Goal: Task Accomplishment & Management: Manage account settings

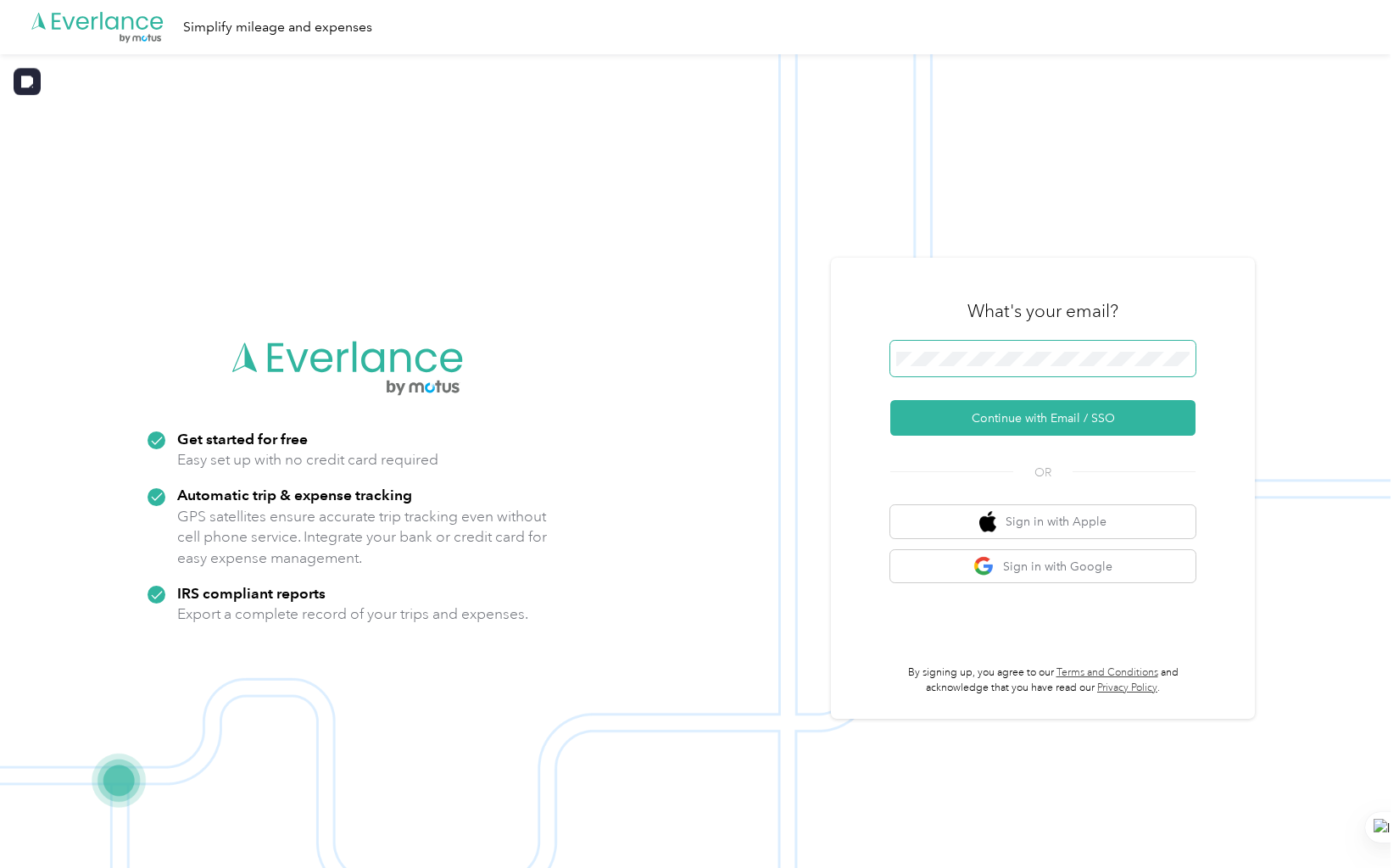
click at [983, 369] on span at bounding box center [1043, 359] width 306 height 36
click at [1193, 403] on button "Continue with Email / SSO" at bounding box center [1043, 418] width 306 height 36
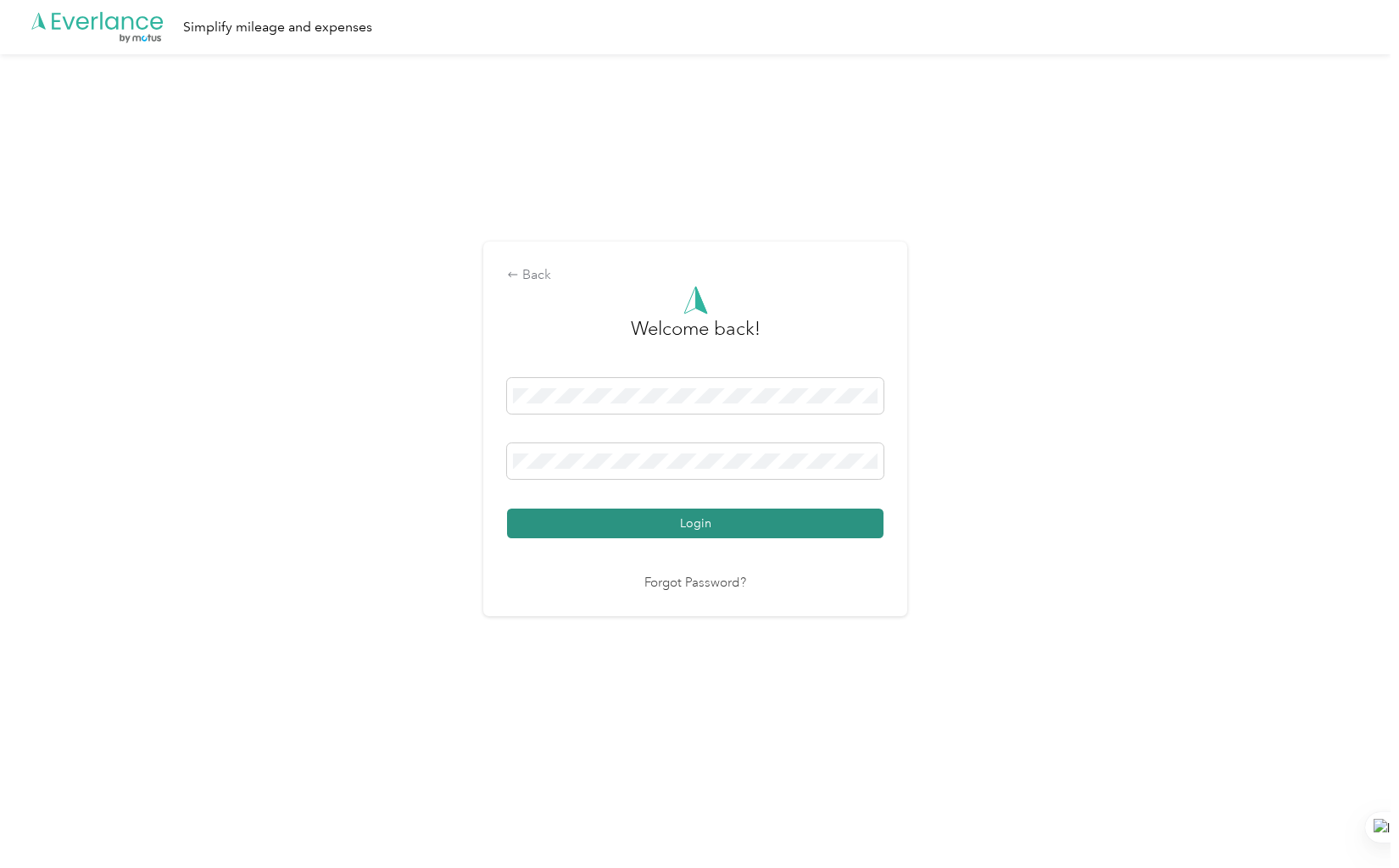
click at [590, 518] on button "Login" at bounding box center [694, 523] width 376 height 30
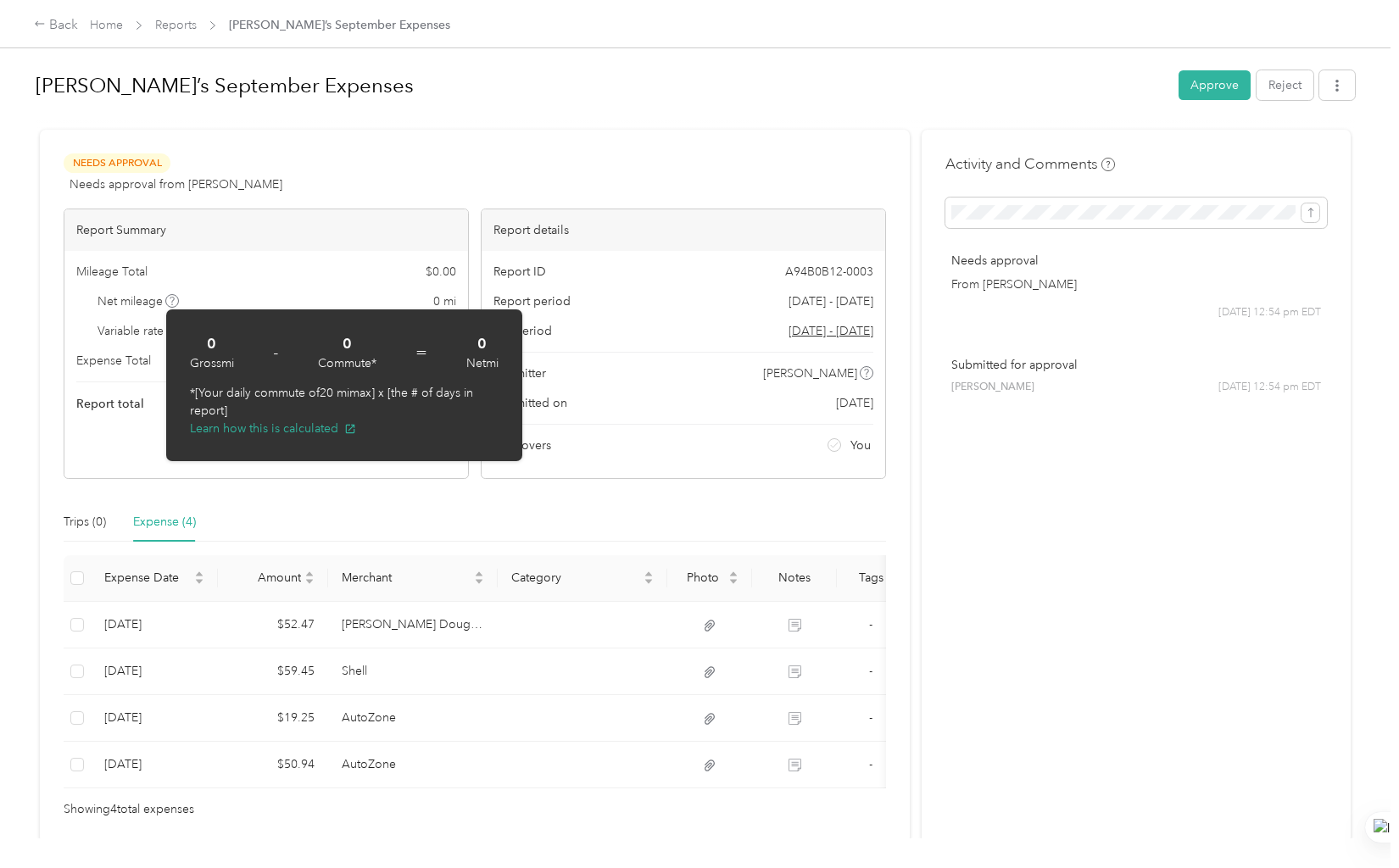
click at [789, 522] on div "Trips (0) Expense (4)" at bounding box center [475, 522] width 823 height 39
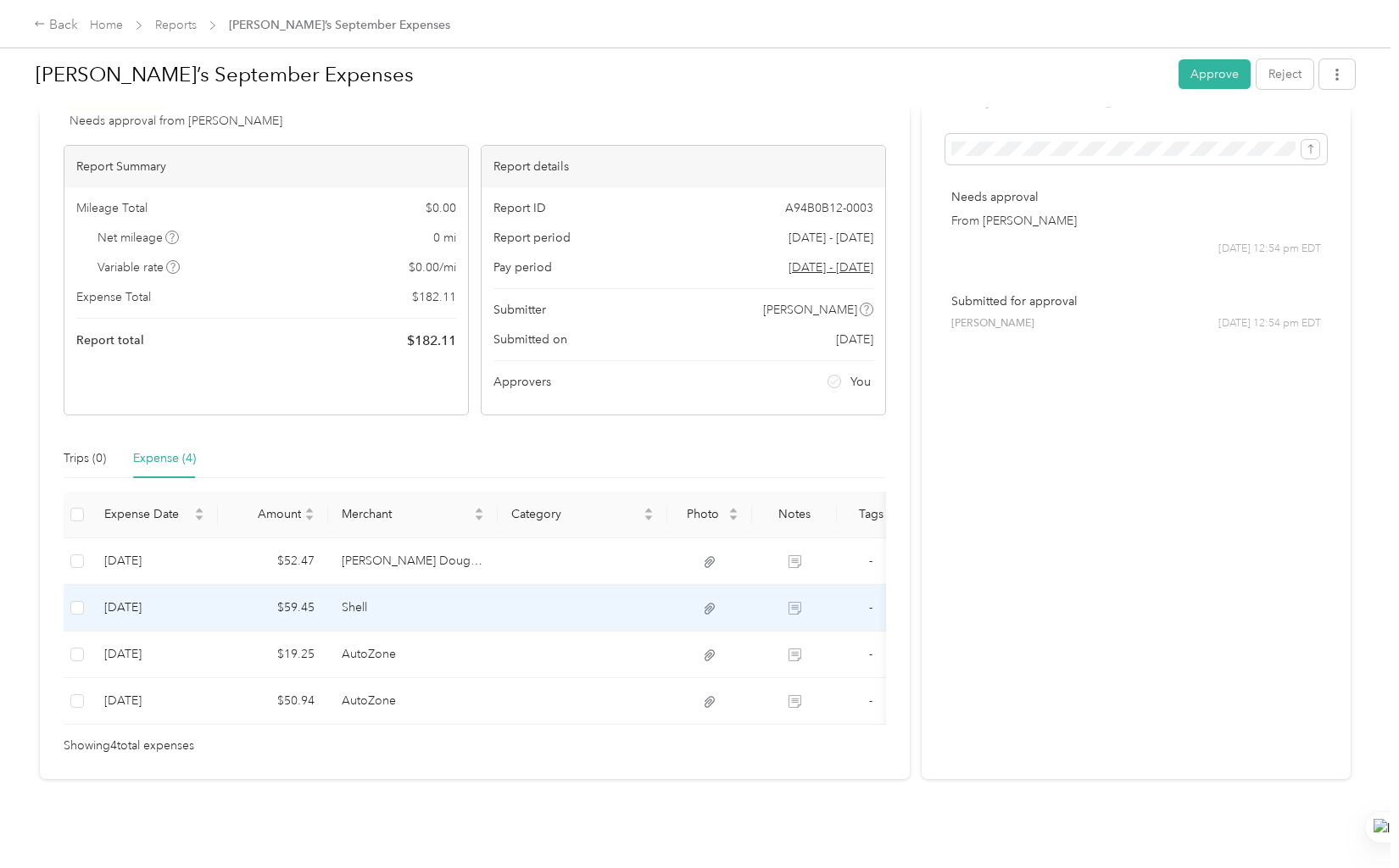
scroll to position [89, 0]
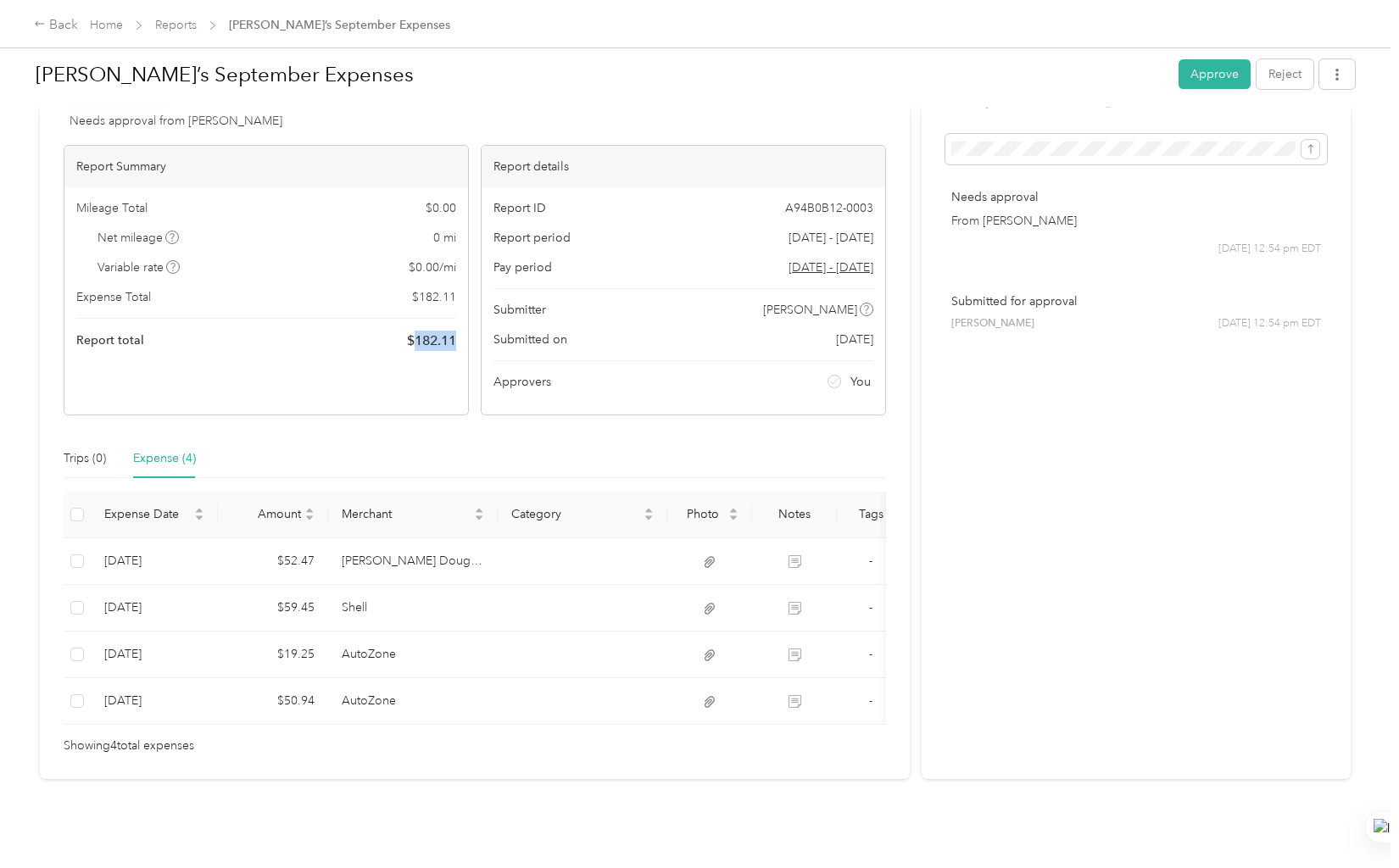
drag, startPoint x: 458, startPoint y: 320, endPoint x: 411, endPoint y: 310, distance: 48.1
click at [411, 309] on div "Mileage Total $ 0.00 Net mileage 0 mi Variable rate $ 0.00 / mi Expense Total $…" at bounding box center [266, 275] width 403 height 176
copy span "182.11"
click at [317, 331] on div "Report total $ 182.11" at bounding box center [266, 340] width 380 height 20
drag, startPoint x: 442, startPoint y: 317, endPoint x: 410, endPoint y: 316, distance: 32.0
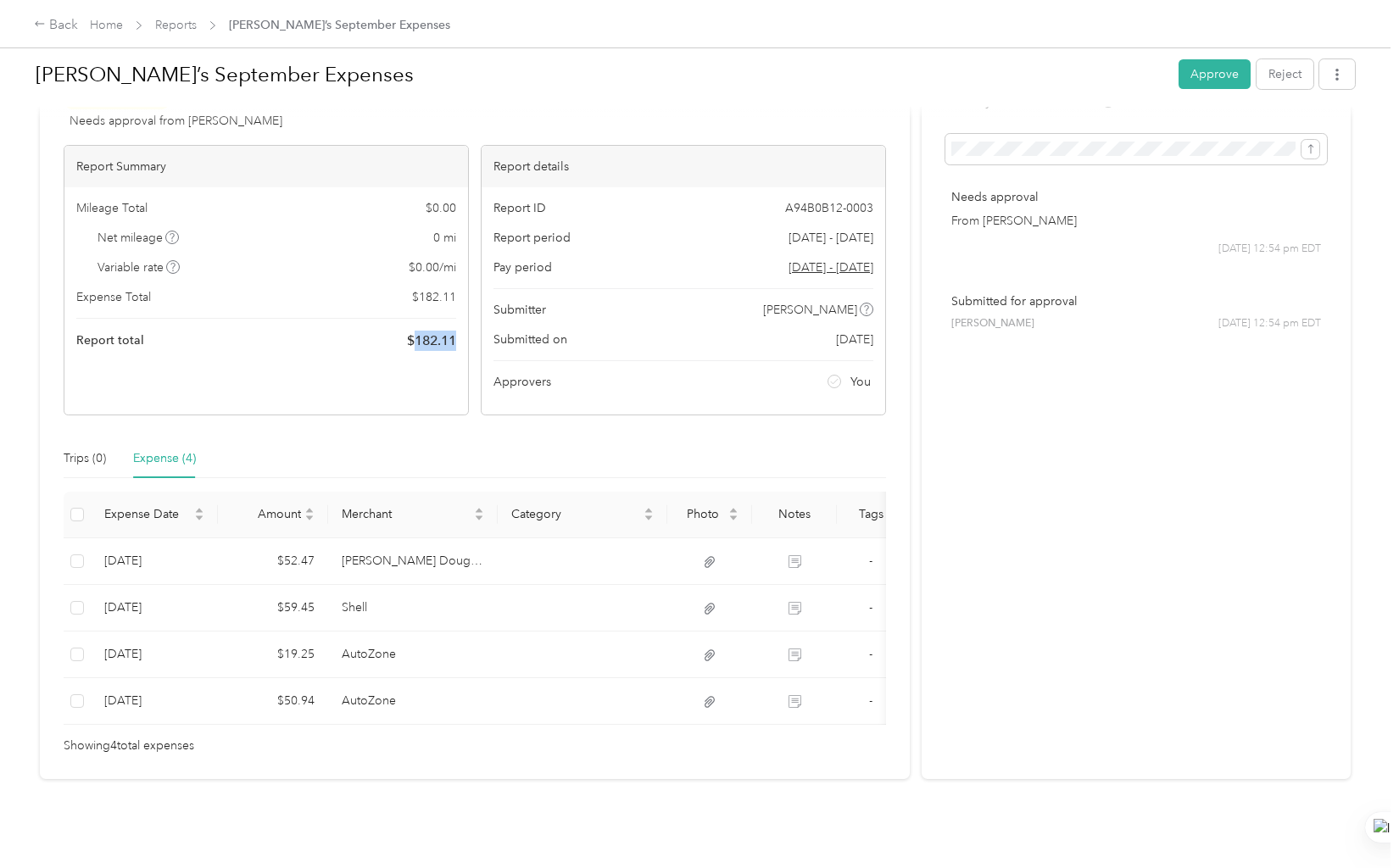
click at [410, 316] on div "Mileage Total $ 0.00 Net mileage 0 mi Variable rate $ 0.00 / mi Expense Total $…" at bounding box center [266, 275] width 403 height 176
copy span "182.11"
drag, startPoint x: 1216, startPoint y: 72, endPoint x: 860, endPoint y: 688, distance: 711.5
click at [1215, 72] on button "Approve" at bounding box center [1214, 73] width 73 height 30
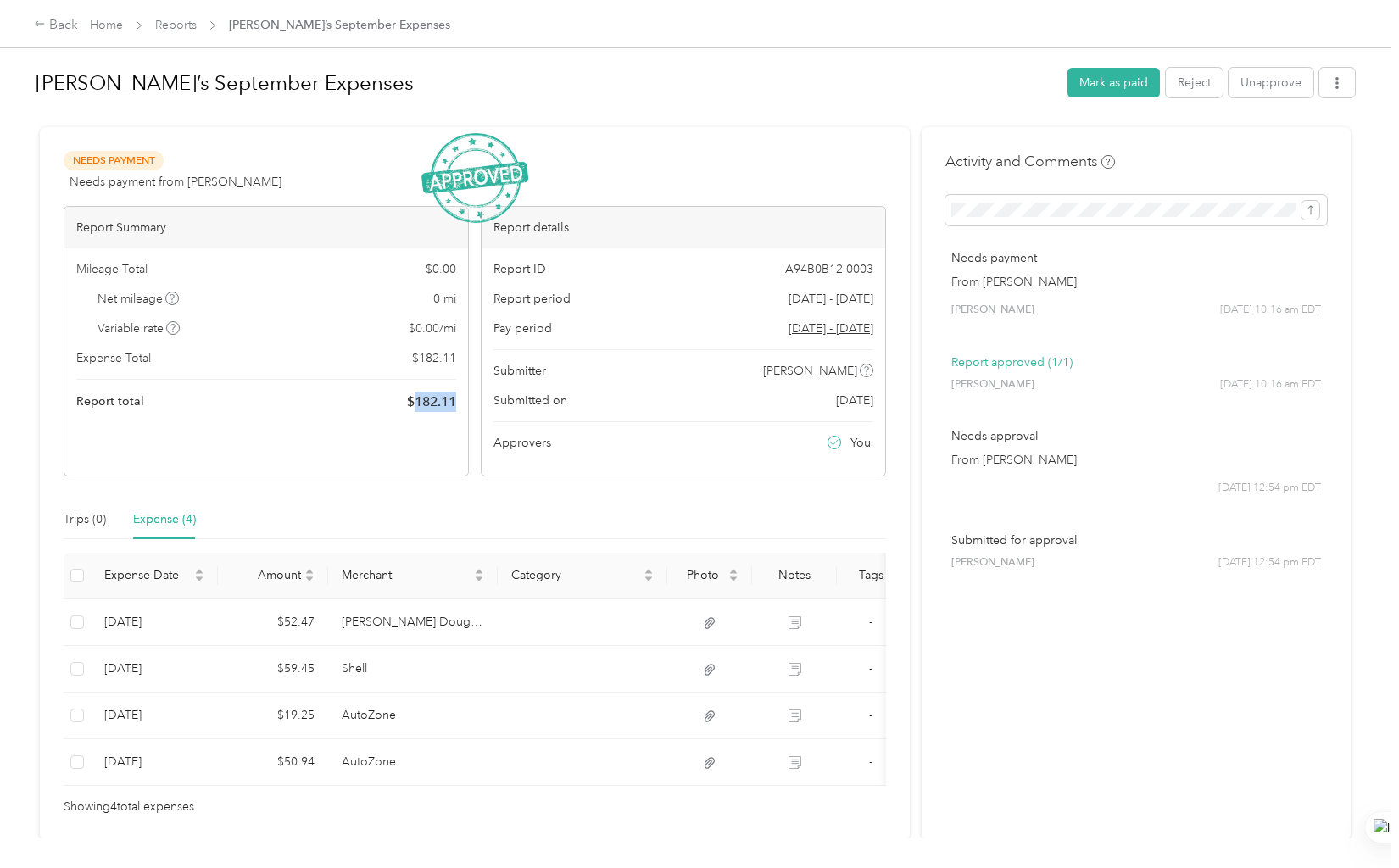
scroll to position [0, 0]
click at [1098, 79] on button "Mark as paid" at bounding box center [1114, 85] width 93 height 30
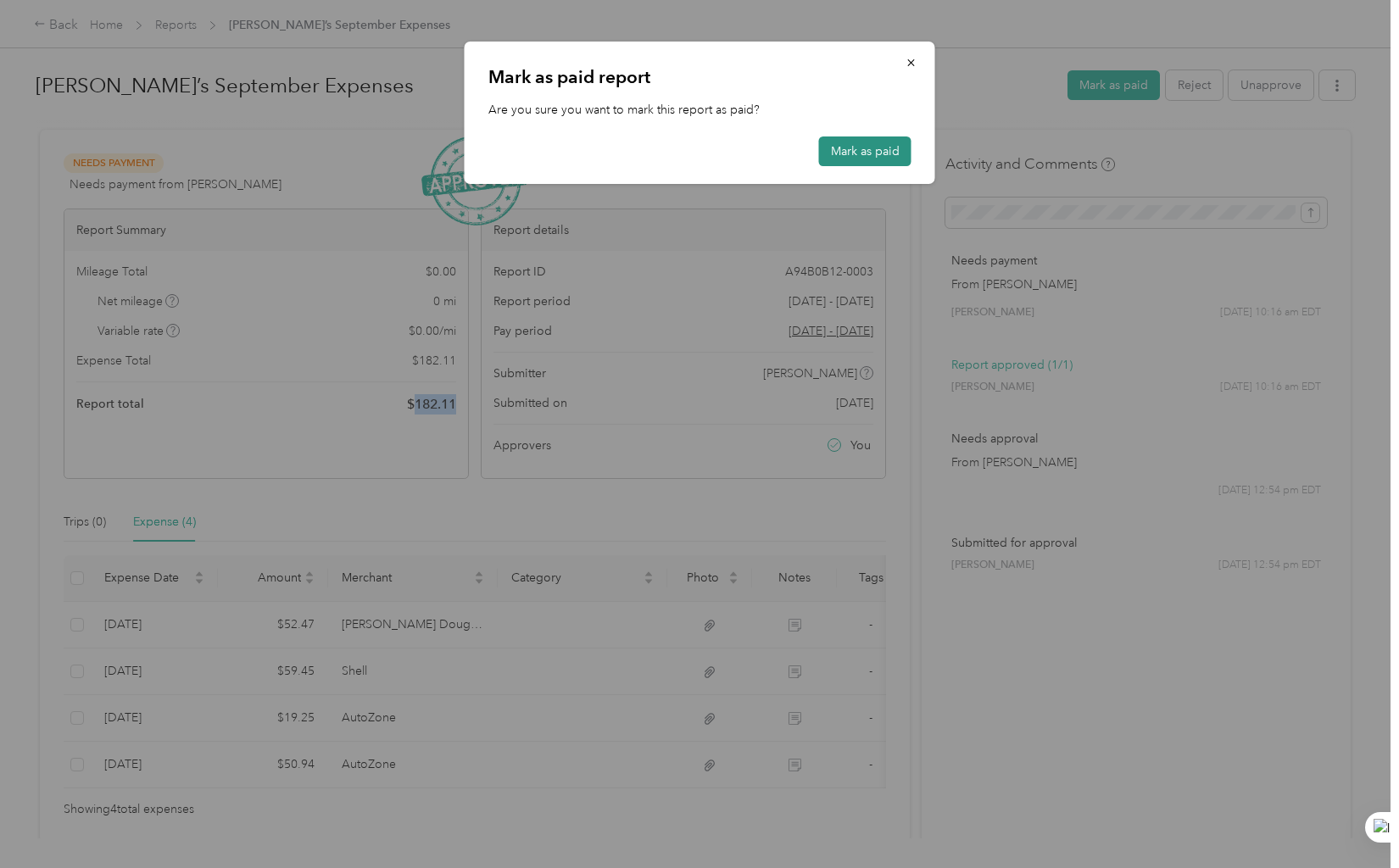
click at [892, 149] on button "Mark as paid" at bounding box center [865, 151] width 93 height 30
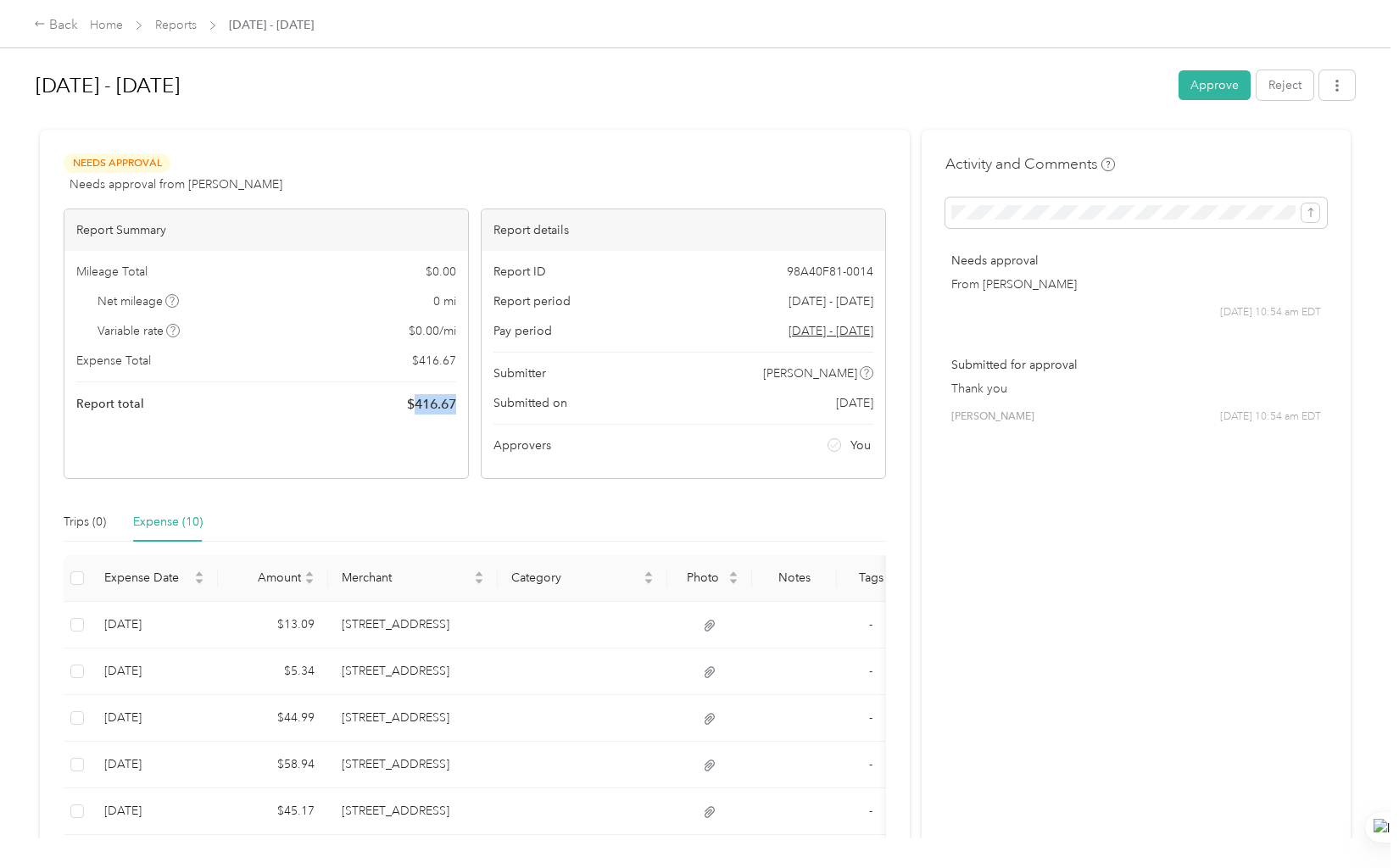
drag, startPoint x: 458, startPoint y: 402, endPoint x: 408, endPoint y: 410, distance: 50.6
click at [408, 410] on div "Mileage Total $ 0.00 Net mileage 0 mi Variable rate $ 0.00 / mi Expense Total $…" at bounding box center [266, 339] width 403 height 176
copy span "416.67"
click at [1211, 76] on button "Approve" at bounding box center [1214, 85] width 73 height 30
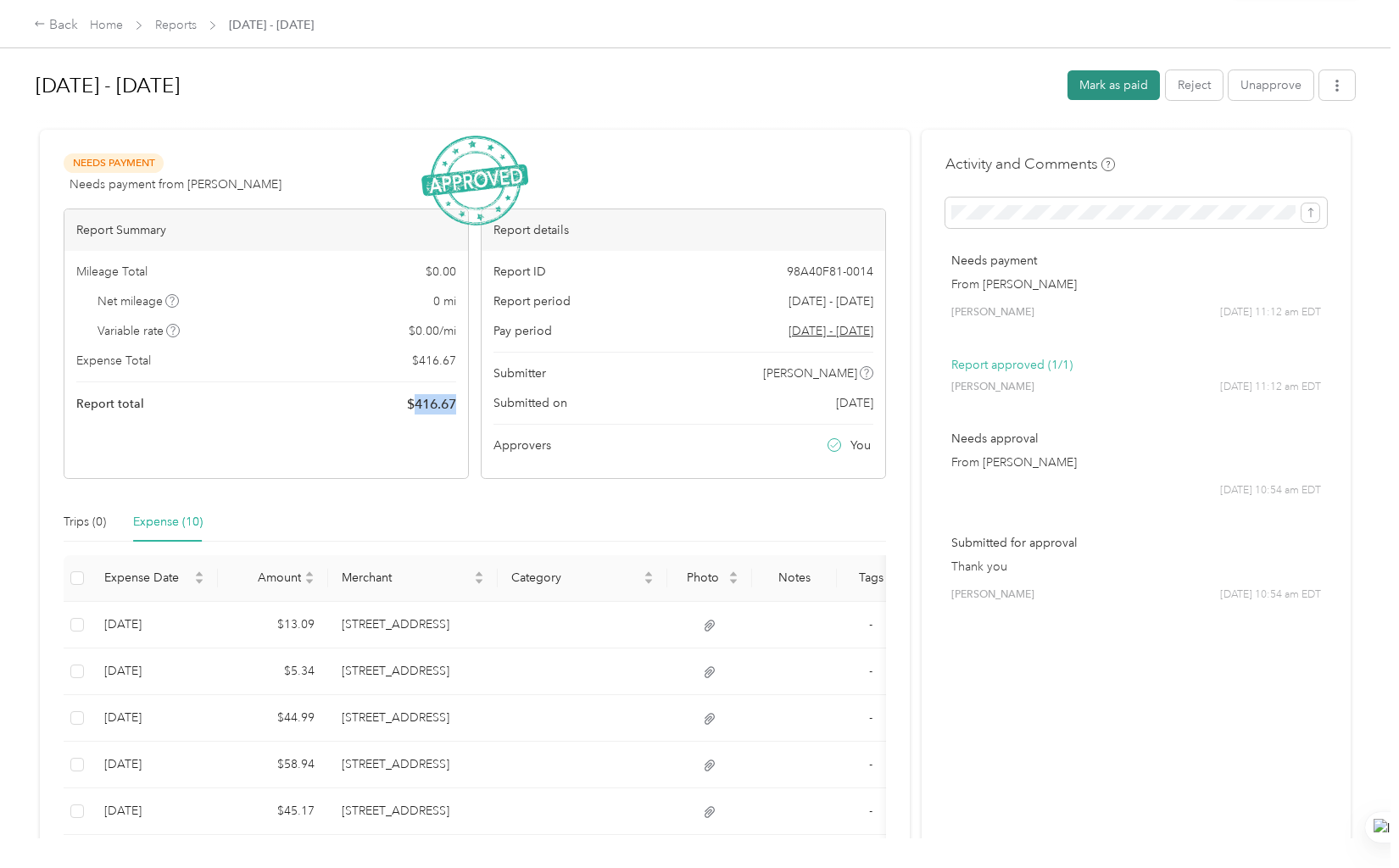
click at [1093, 86] on button "Mark as paid" at bounding box center [1114, 85] width 93 height 30
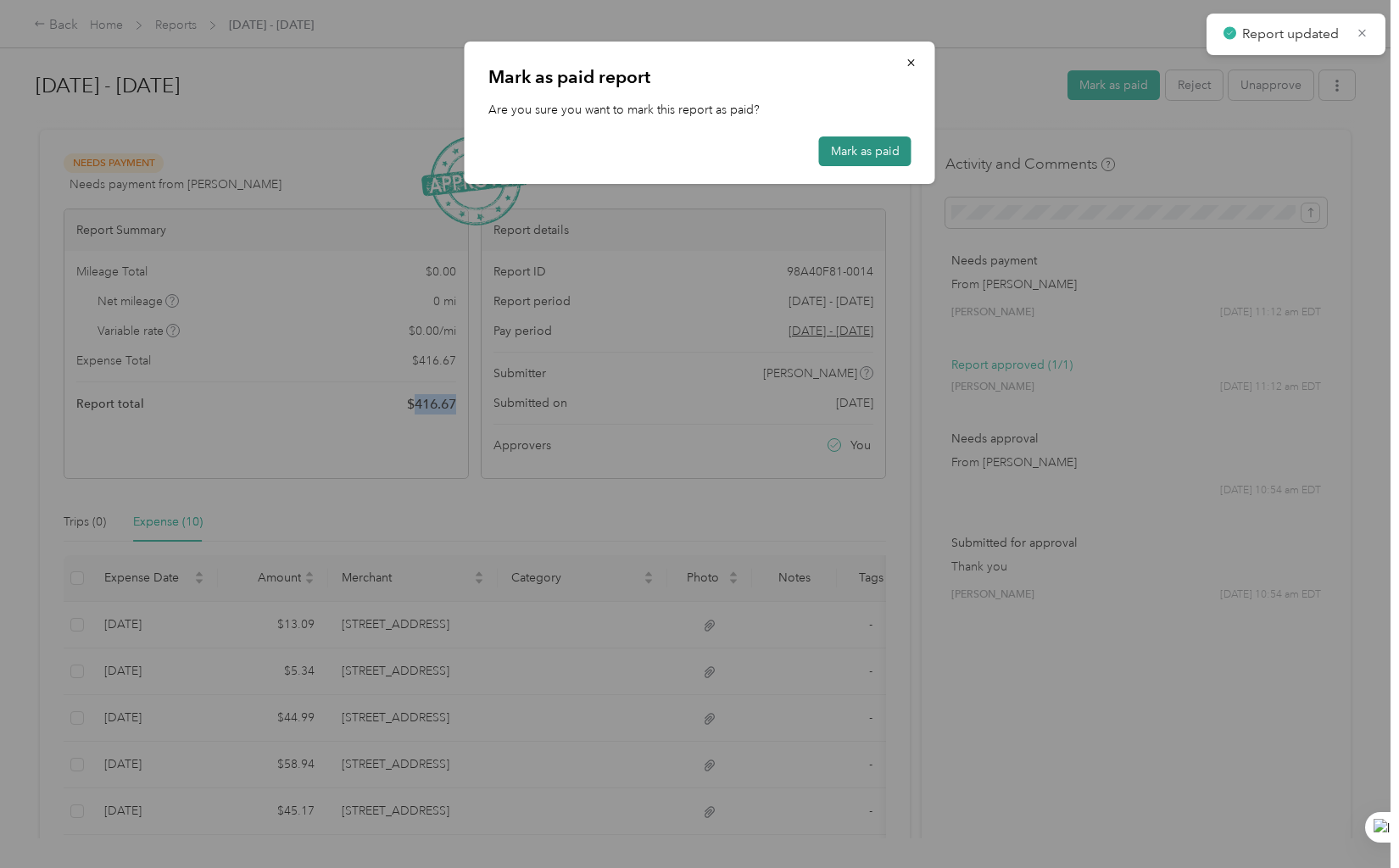
drag, startPoint x: 863, startPoint y: 161, endPoint x: 541, endPoint y: 188, distance: 323.1
click at [862, 160] on button "Mark as paid" at bounding box center [865, 151] width 93 height 30
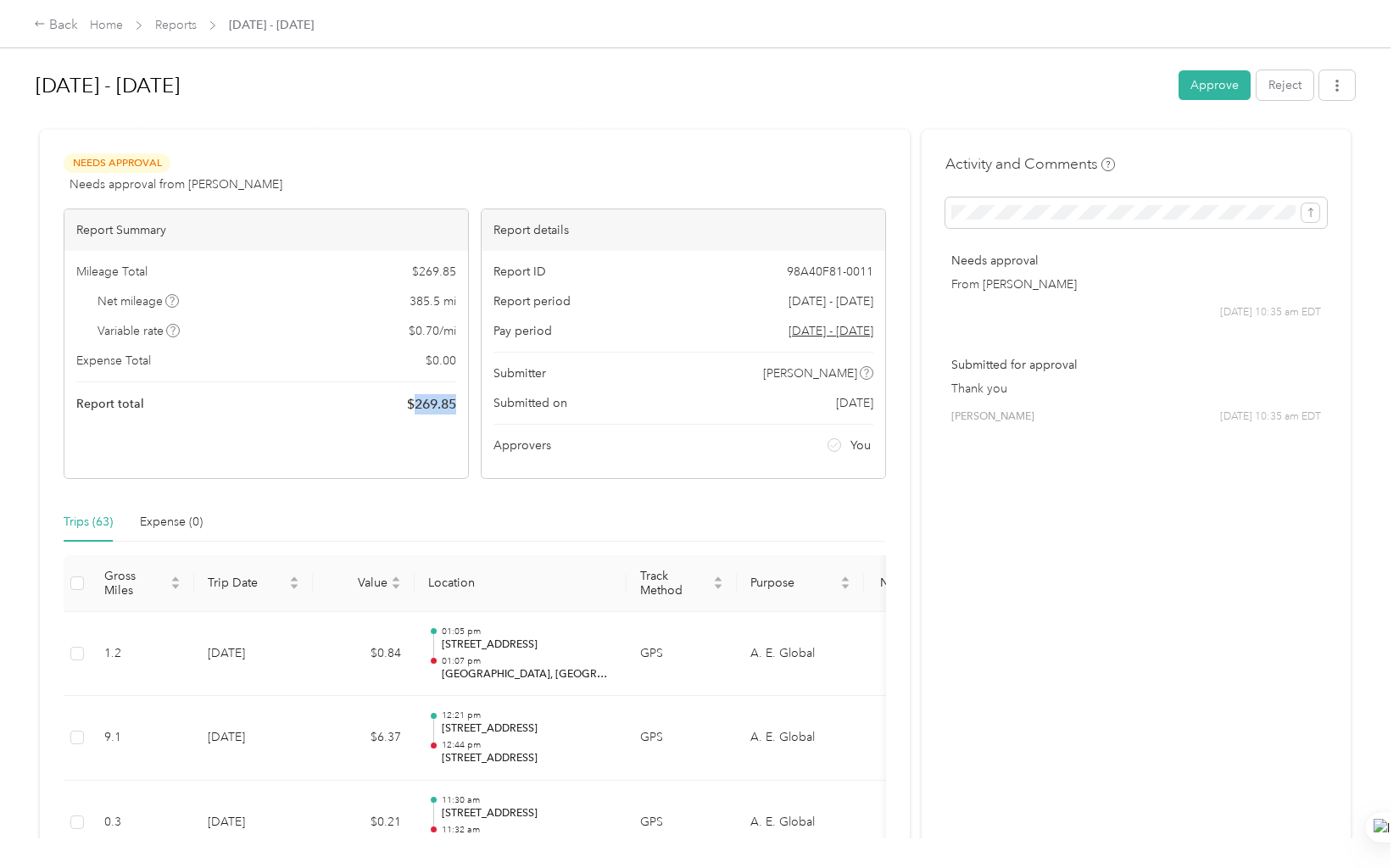
drag, startPoint x: 457, startPoint y: 407, endPoint x: 414, endPoint y: 406, distance: 43.0
click at [414, 406] on div "Mileage Total $ 269.85 Net mileage 385.5 mi Variable rate $ 0.70 / mi Expense T…" at bounding box center [266, 339] width 403 height 176
copy span "269.85"
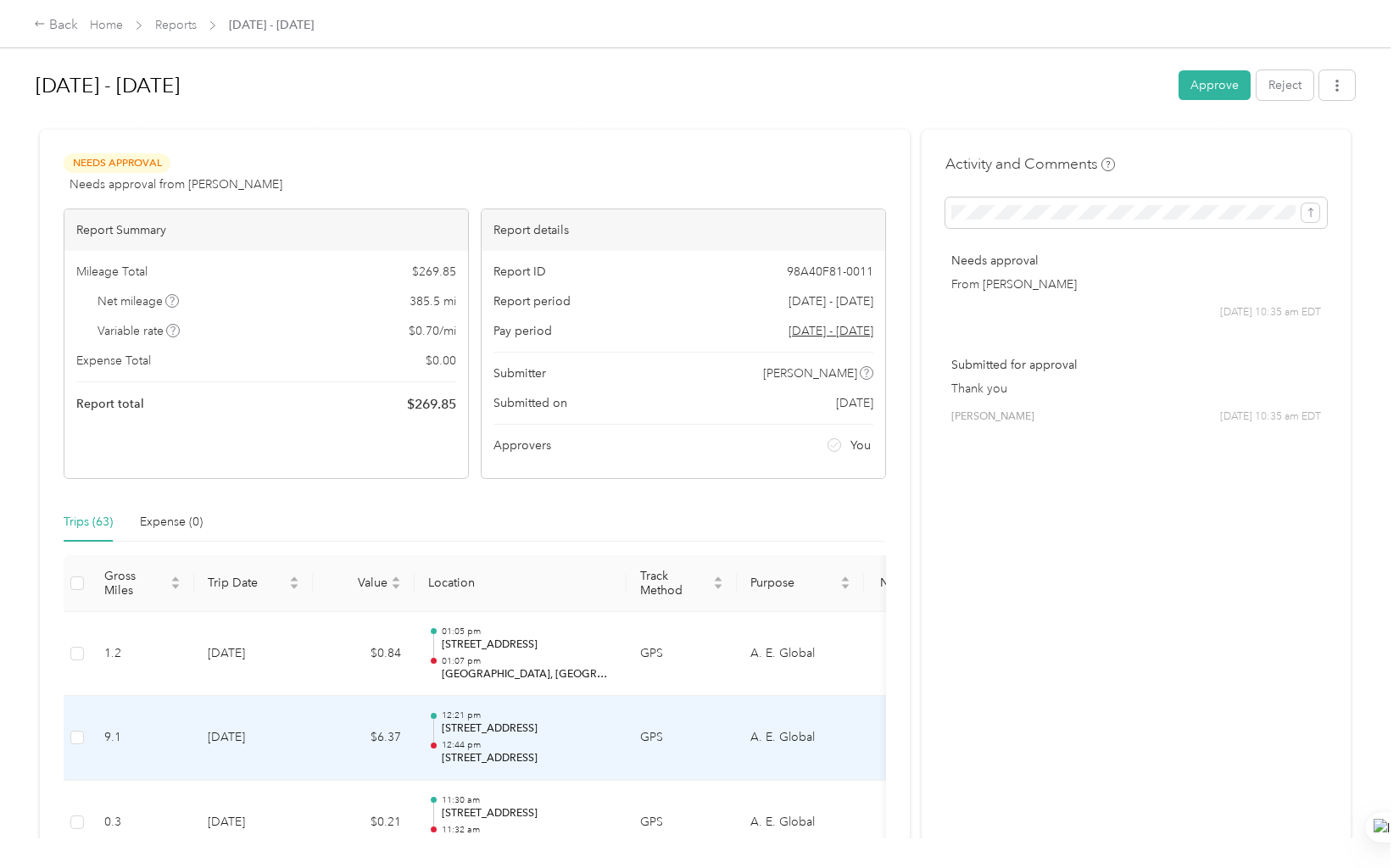
click at [449, 711] on p "12:21 pm" at bounding box center [527, 715] width 171 height 12
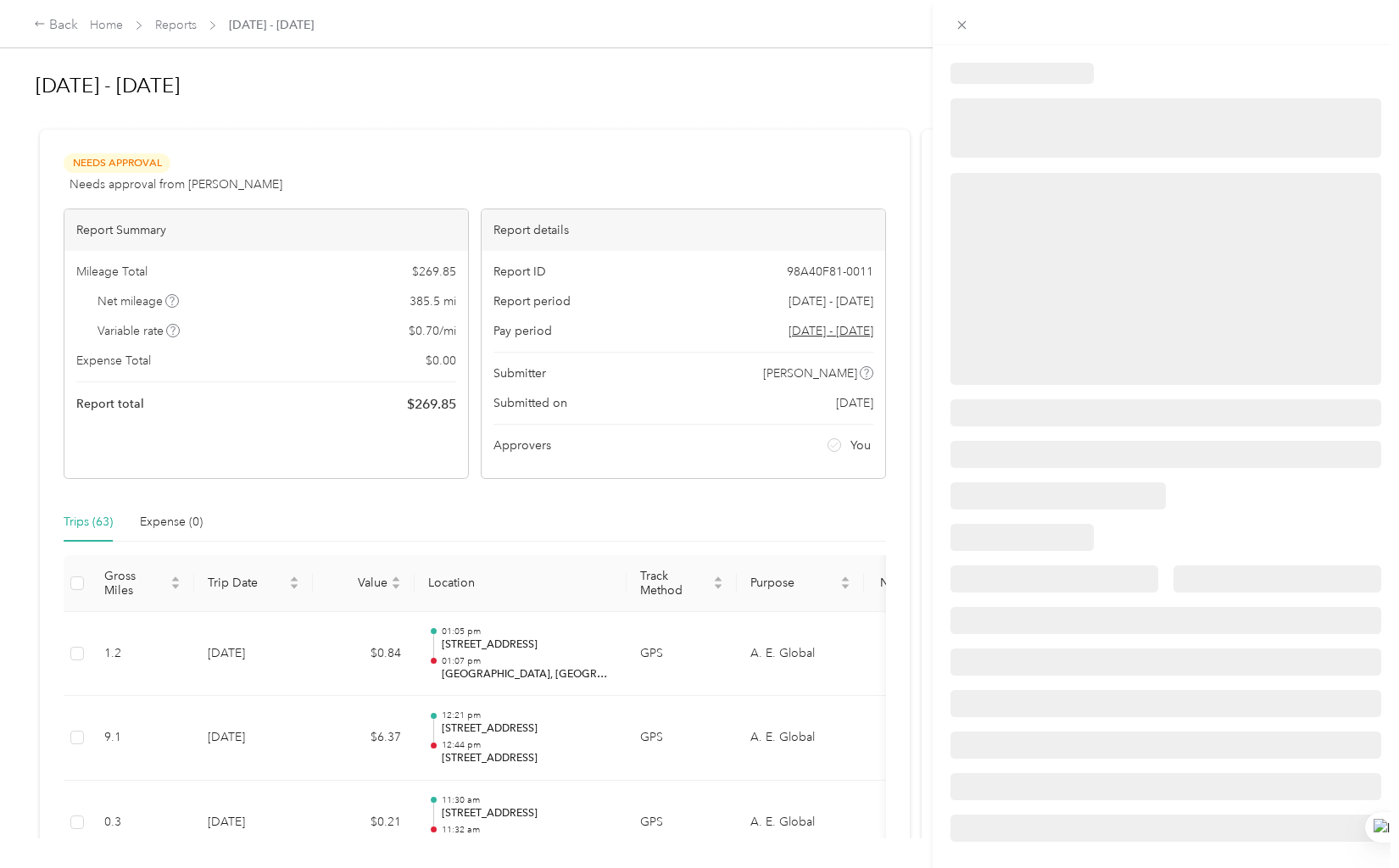
click at [335, 390] on div at bounding box center [699, 434] width 1399 height 868
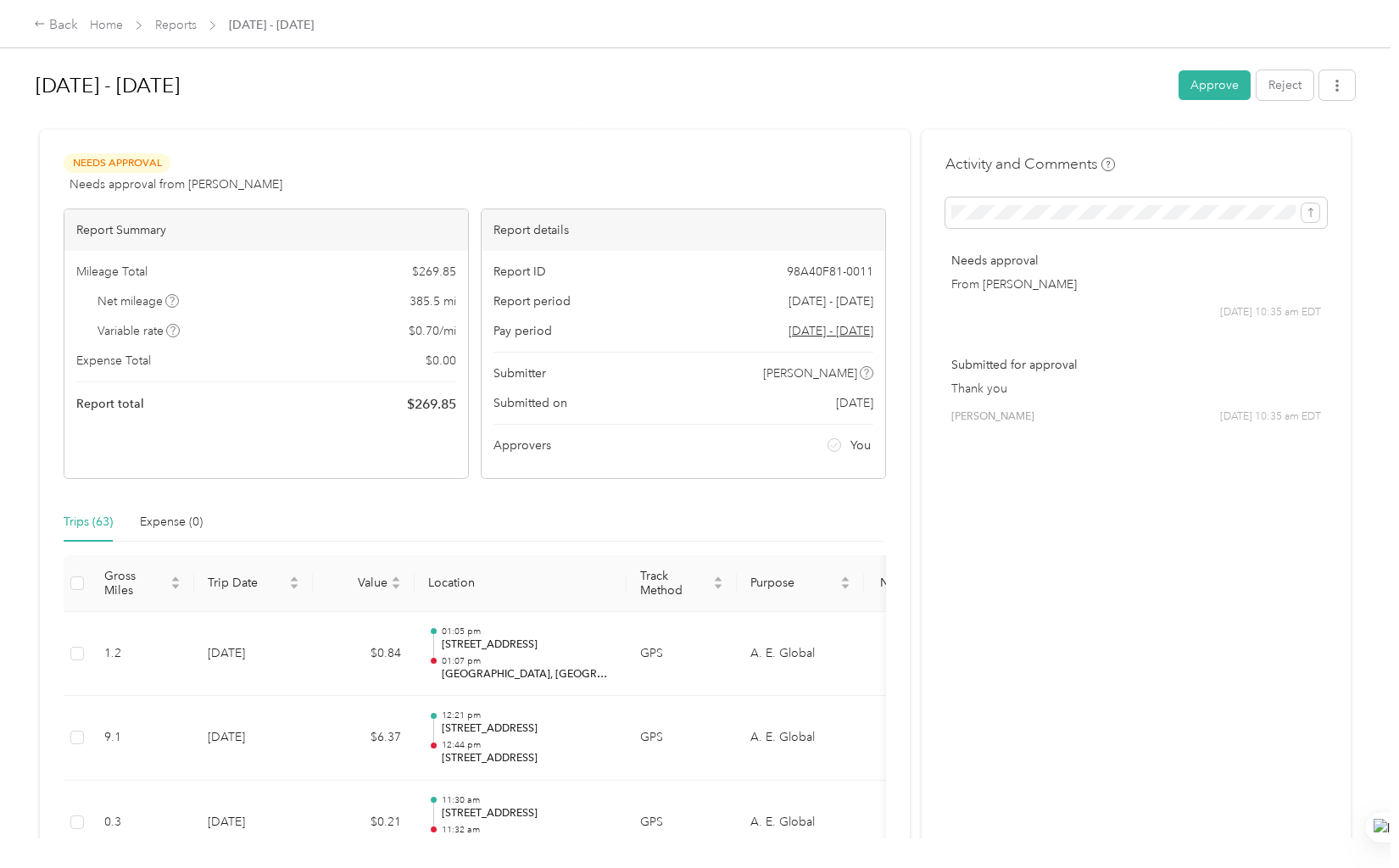
click at [1204, 88] on button "Approve" at bounding box center [1214, 85] width 73 height 30
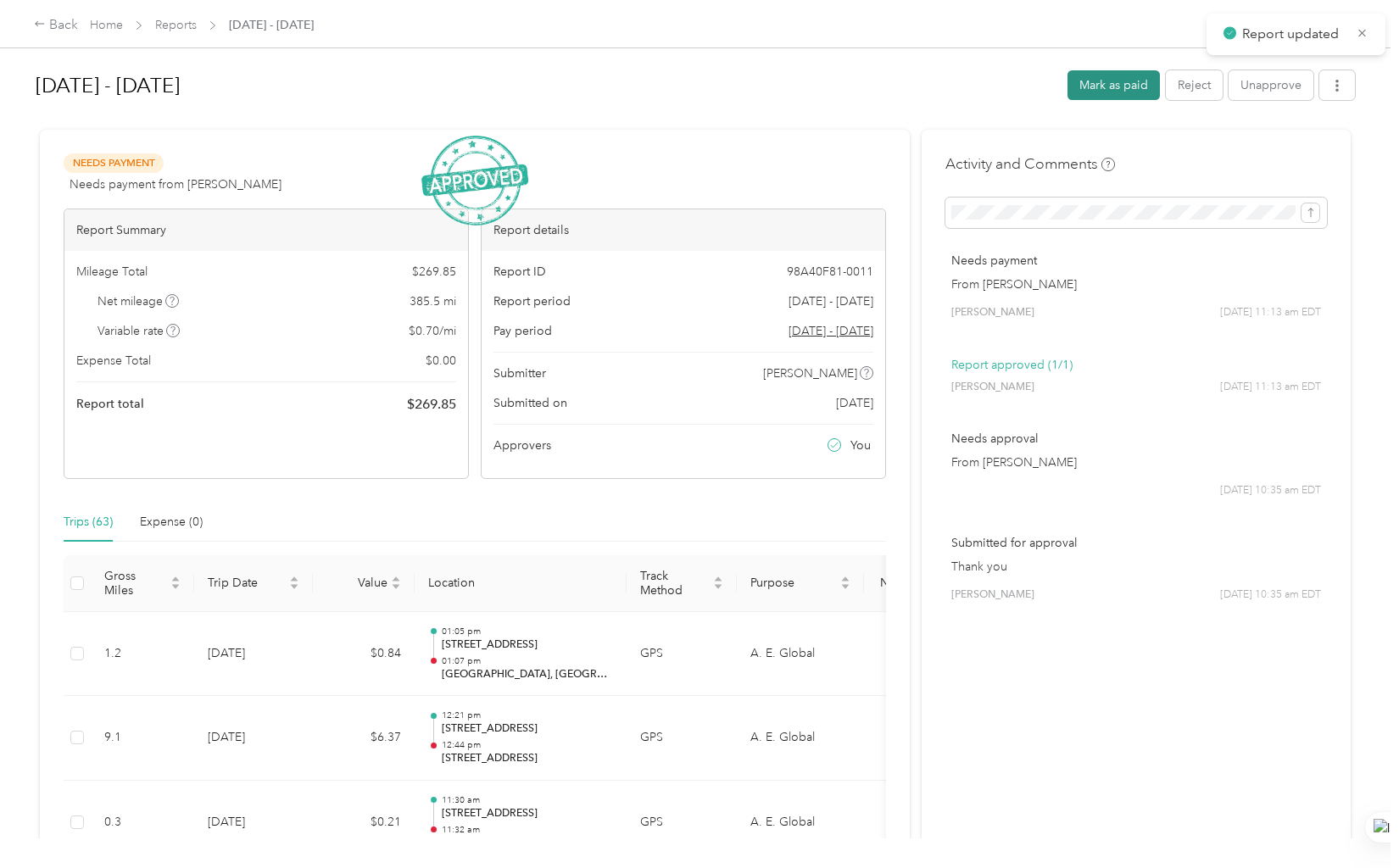
click at [1098, 92] on button "Mark as paid" at bounding box center [1114, 85] width 93 height 30
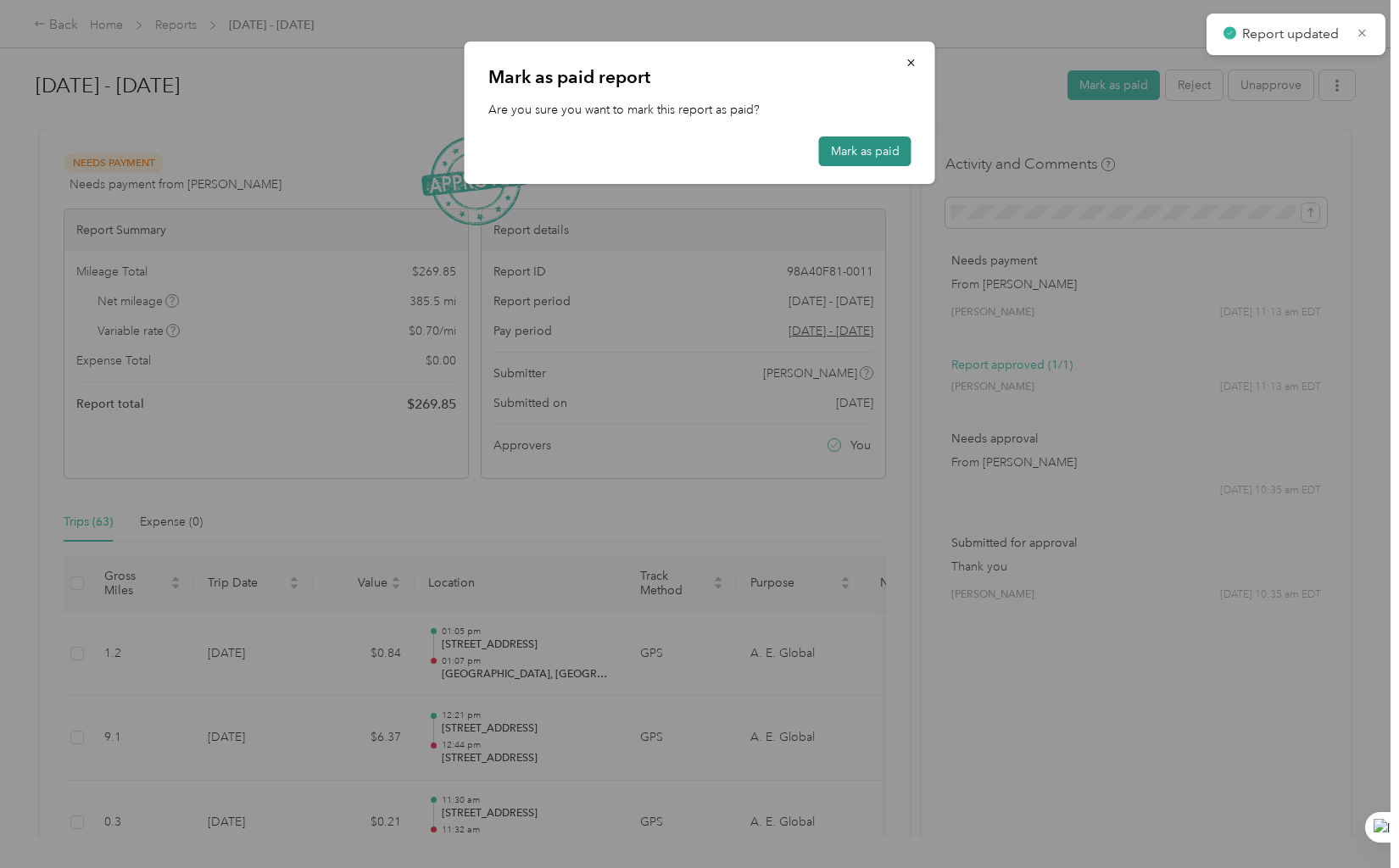
click at [842, 148] on button "Mark as paid" at bounding box center [865, 151] width 93 height 30
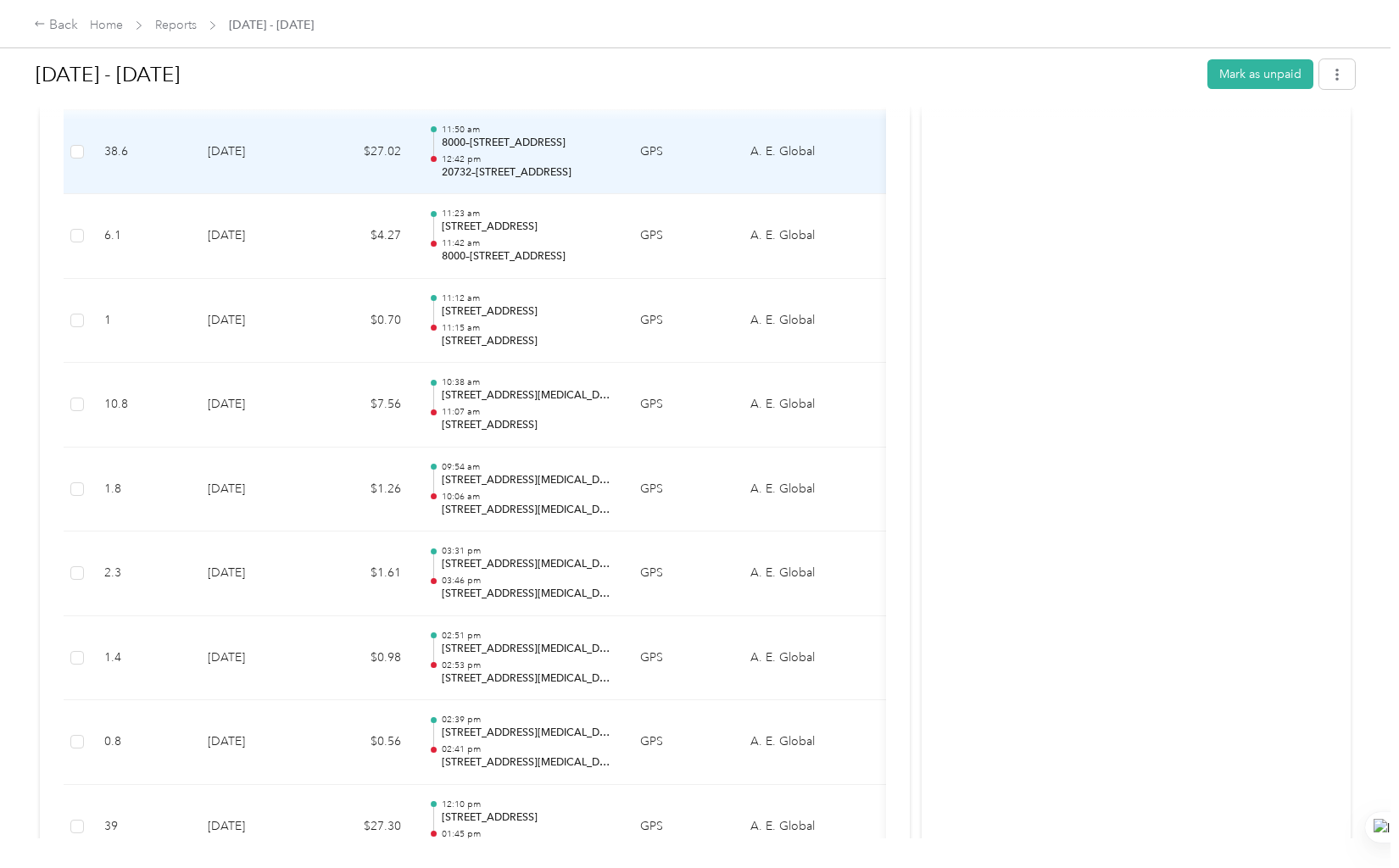
scroll to position [4717, 0]
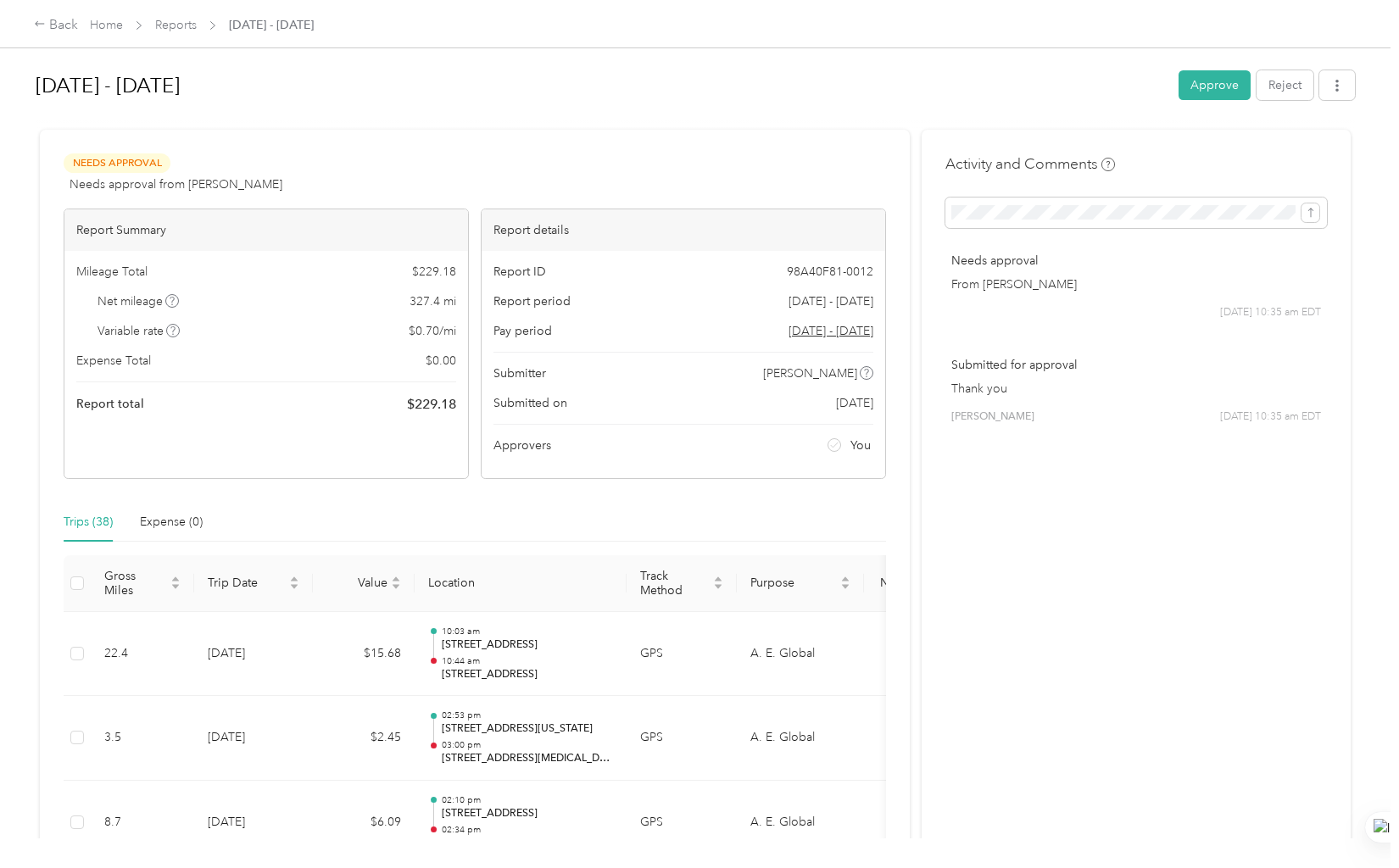
click at [364, 449] on div "Report Summary Mileage Total $ 229.18 Net mileage 327.4 mi Variable rate $ 0.70…" at bounding box center [266, 344] width 405 height 271
drag, startPoint x: 461, startPoint y: 402, endPoint x: 409, endPoint y: 410, distance: 52.6
click at [409, 410] on div "Mileage Total $ 229.18 Net mileage 327.4 mi Variable rate $ 0.70 / mi Expense T…" at bounding box center [266, 339] width 403 height 176
copy span "229.18"
click at [1228, 85] on button "Approve" at bounding box center [1214, 85] width 73 height 30
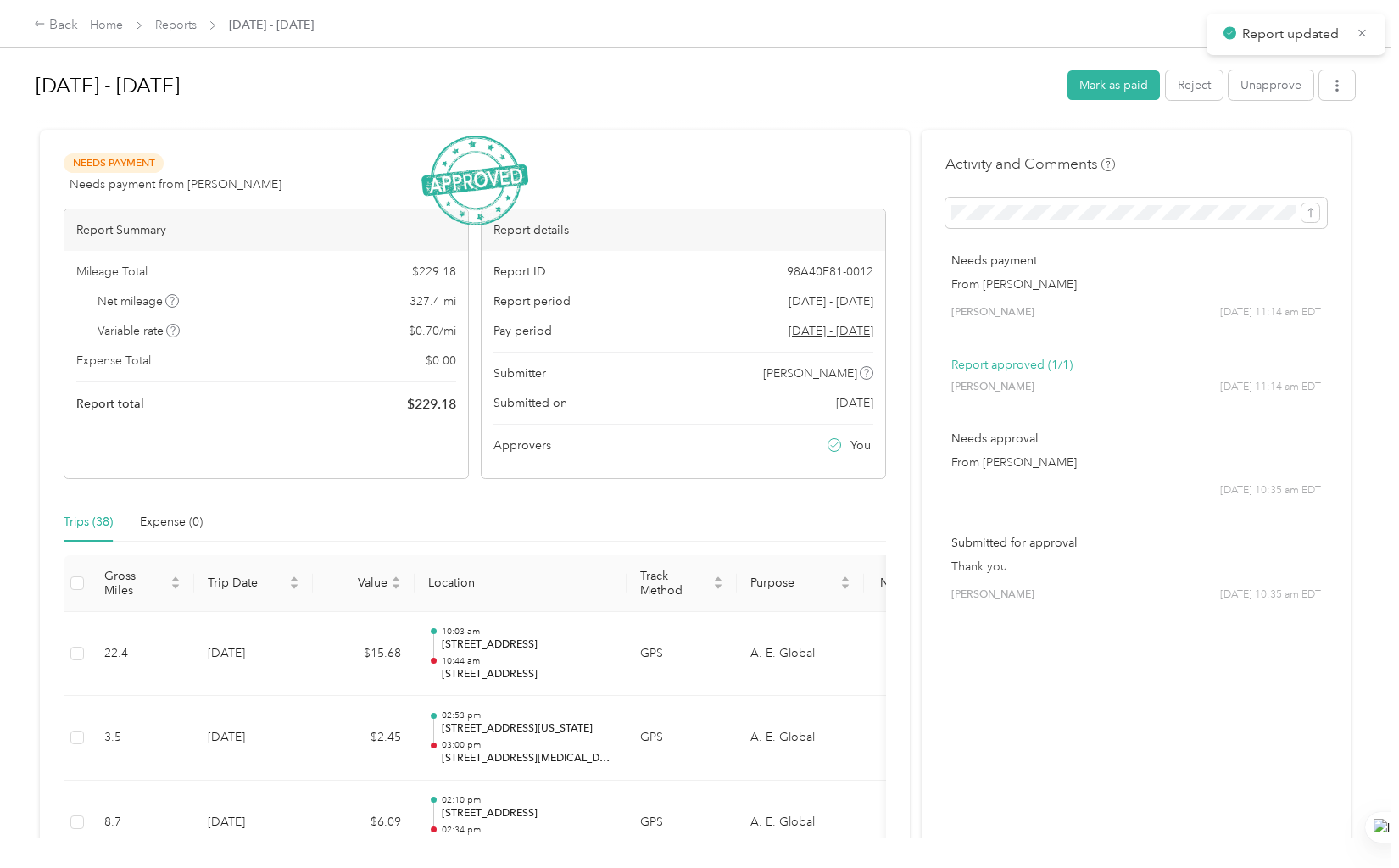
click at [1128, 66] on div "Aug 1 - 31, 2025 Mark as paid Reject Unapprove" at bounding box center [695, 89] width 1319 height 50
click at [1115, 79] on button "Mark as paid" at bounding box center [1114, 85] width 93 height 30
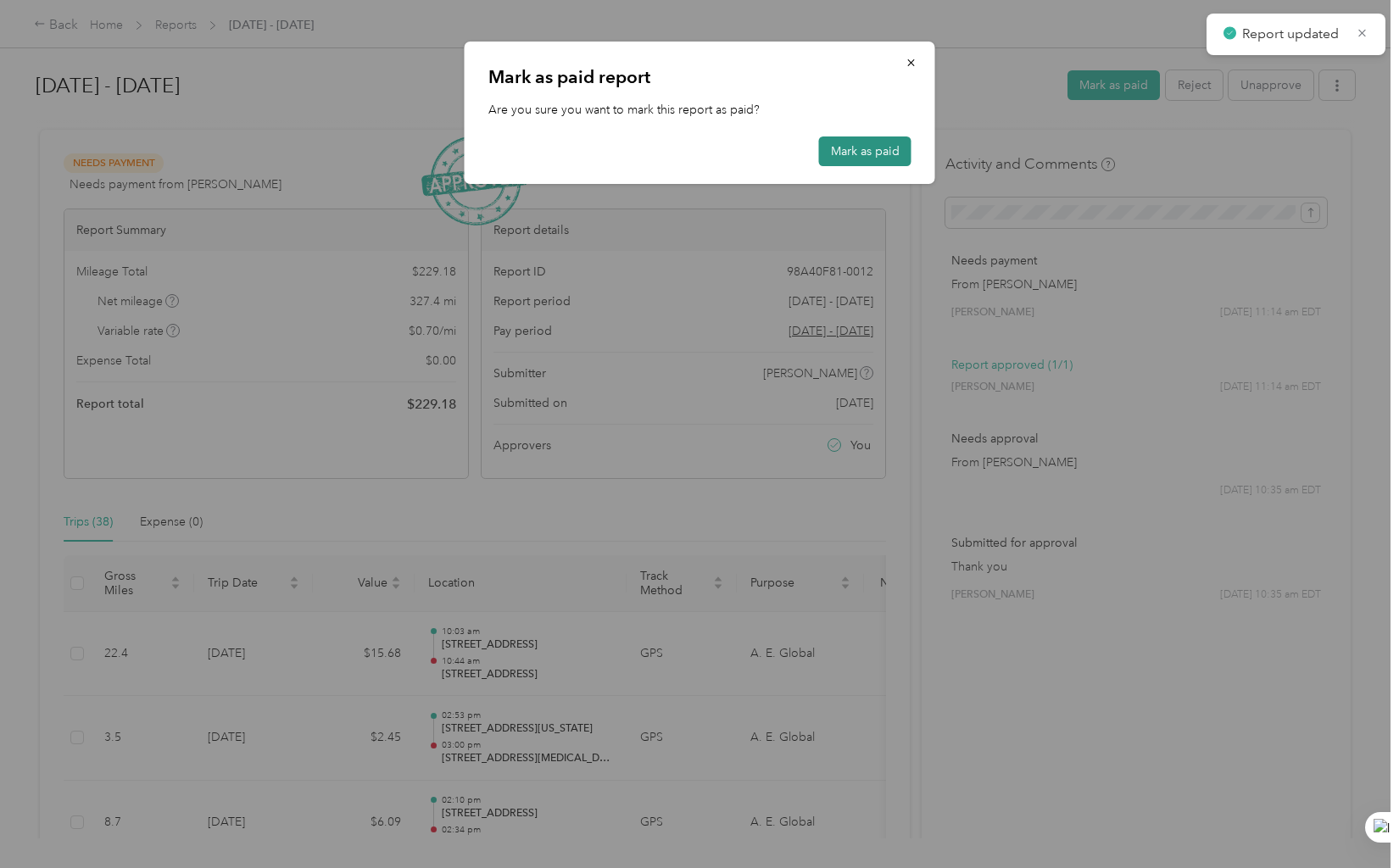
click at [873, 145] on button "Mark as paid" at bounding box center [865, 151] width 93 height 30
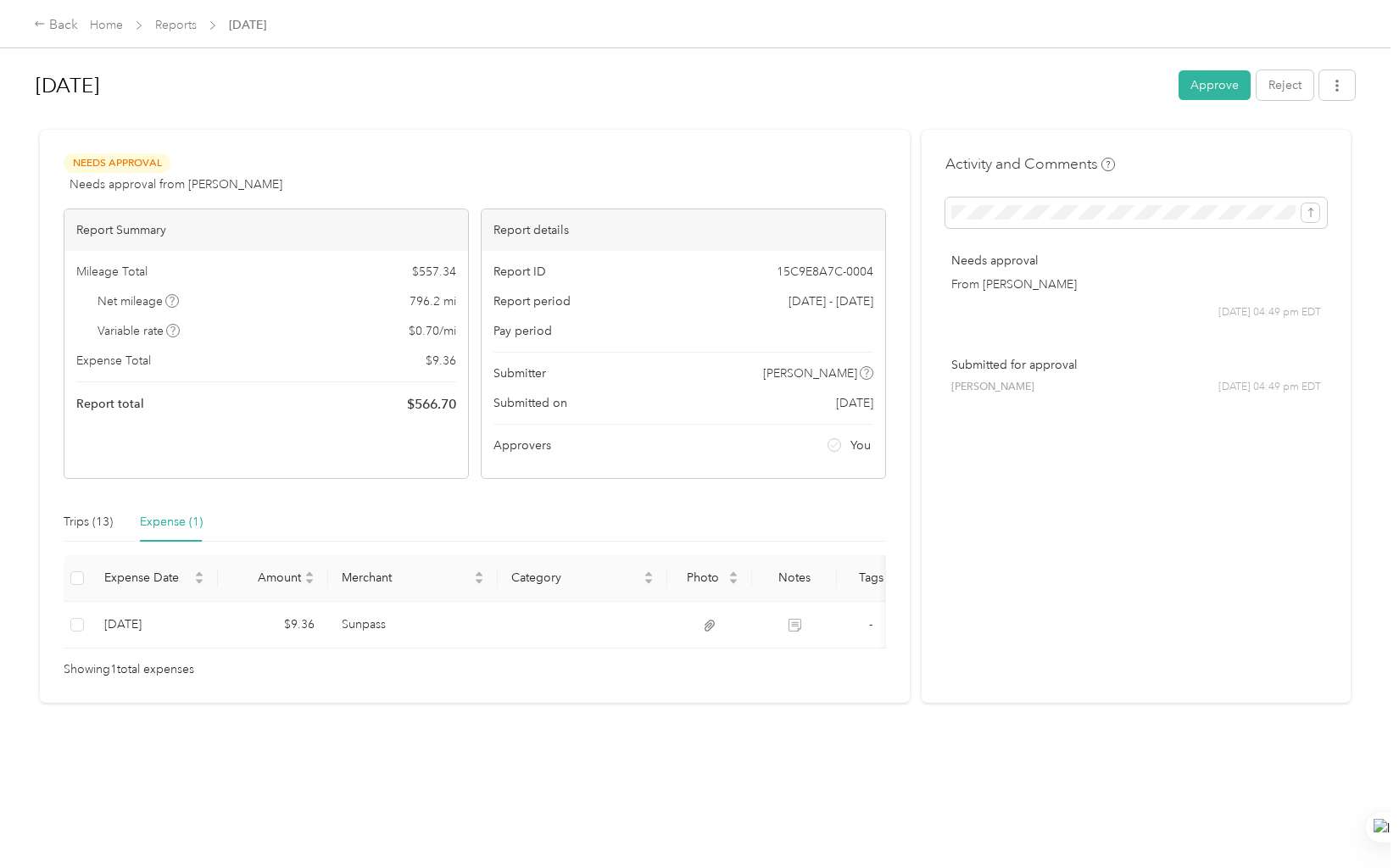
click at [305, 420] on div "Mileage Total $ 557.34 Net mileage 796.2 mi Variable rate $ 0.70 / mi Expense T…" at bounding box center [266, 339] width 403 height 176
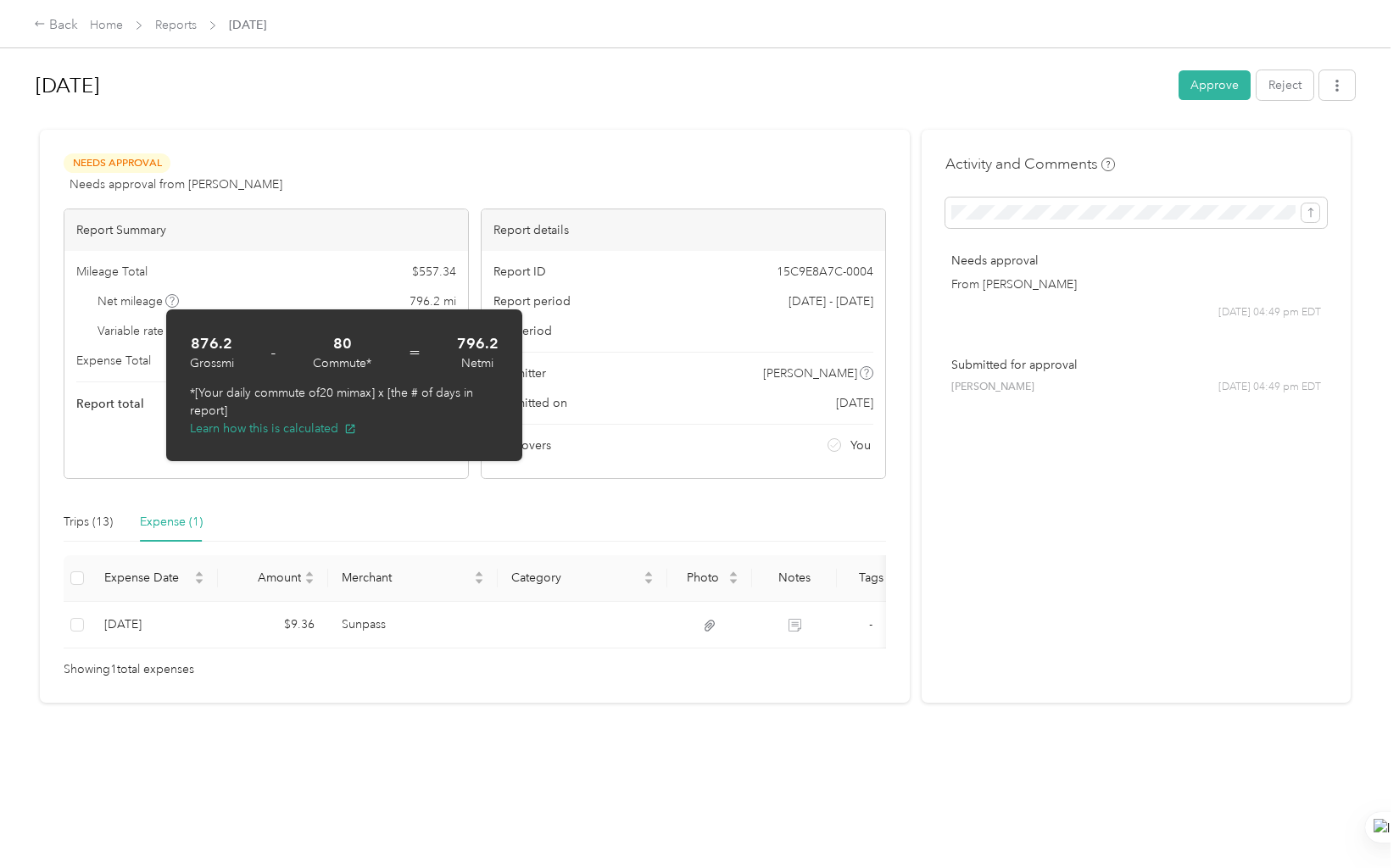
click at [393, 506] on div "Trips (13) Expense (1)" at bounding box center [475, 522] width 823 height 39
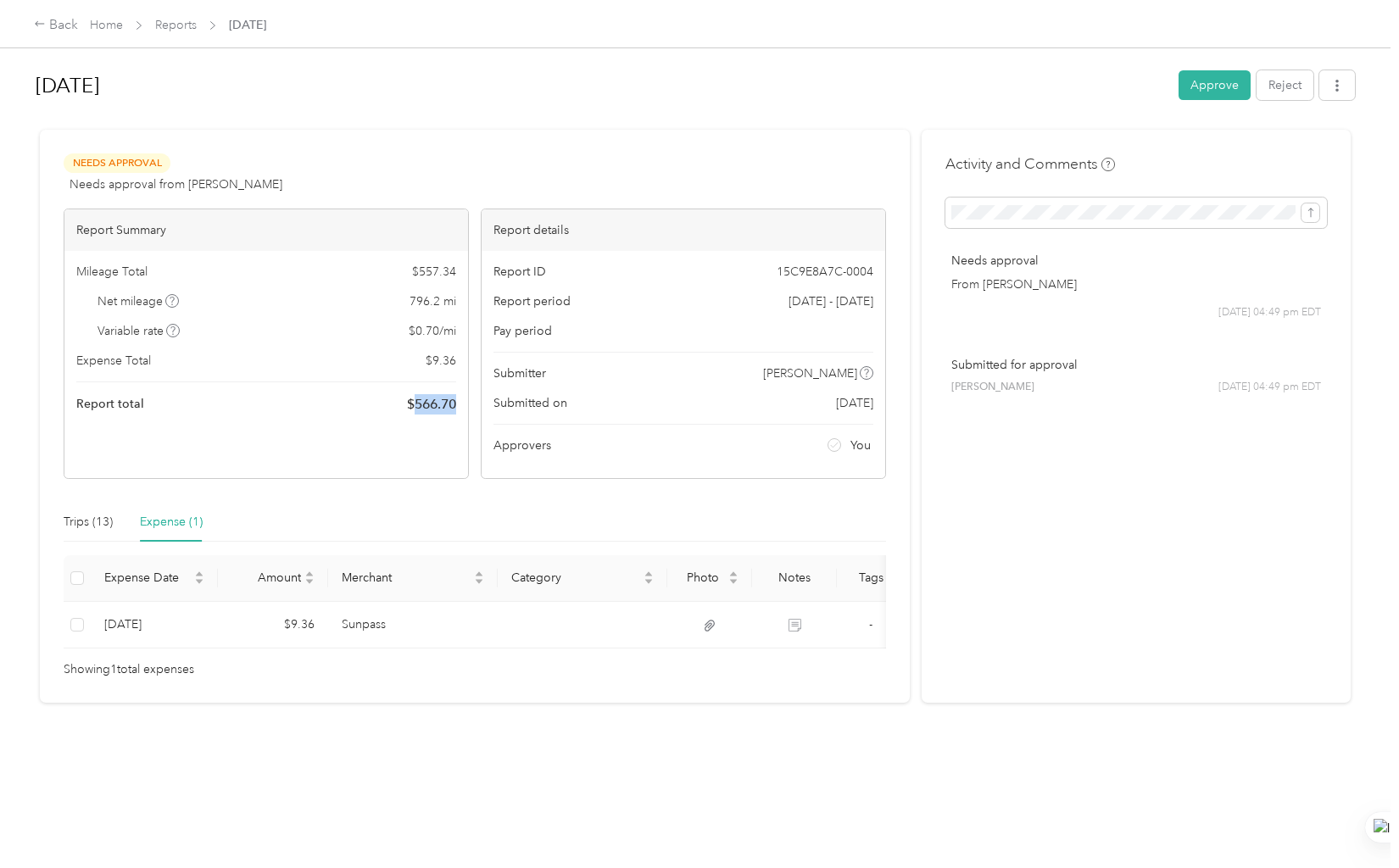
drag, startPoint x: 456, startPoint y: 409, endPoint x: 409, endPoint y: 408, distance: 47.0
click at [409, 408] on div "Mileage Total $ 557.34 Net mileage 796.2 mi Variable rate $ 0.70 / mi Expense T…" at bounding box center [266, 339] width 403 height 176
copy span "566.70"
drag, startPoint x: 306, startPoint y: 316, endPoint x: 352, endPoint y: 286, distance: 54.9
click at [306, 316] on div "Mileage Total $ 557.34 Net mileage 796.2 mi Variable rate $ 0.70 / mi Expense T…" at bounding box center [266, 339] width 403 height 176
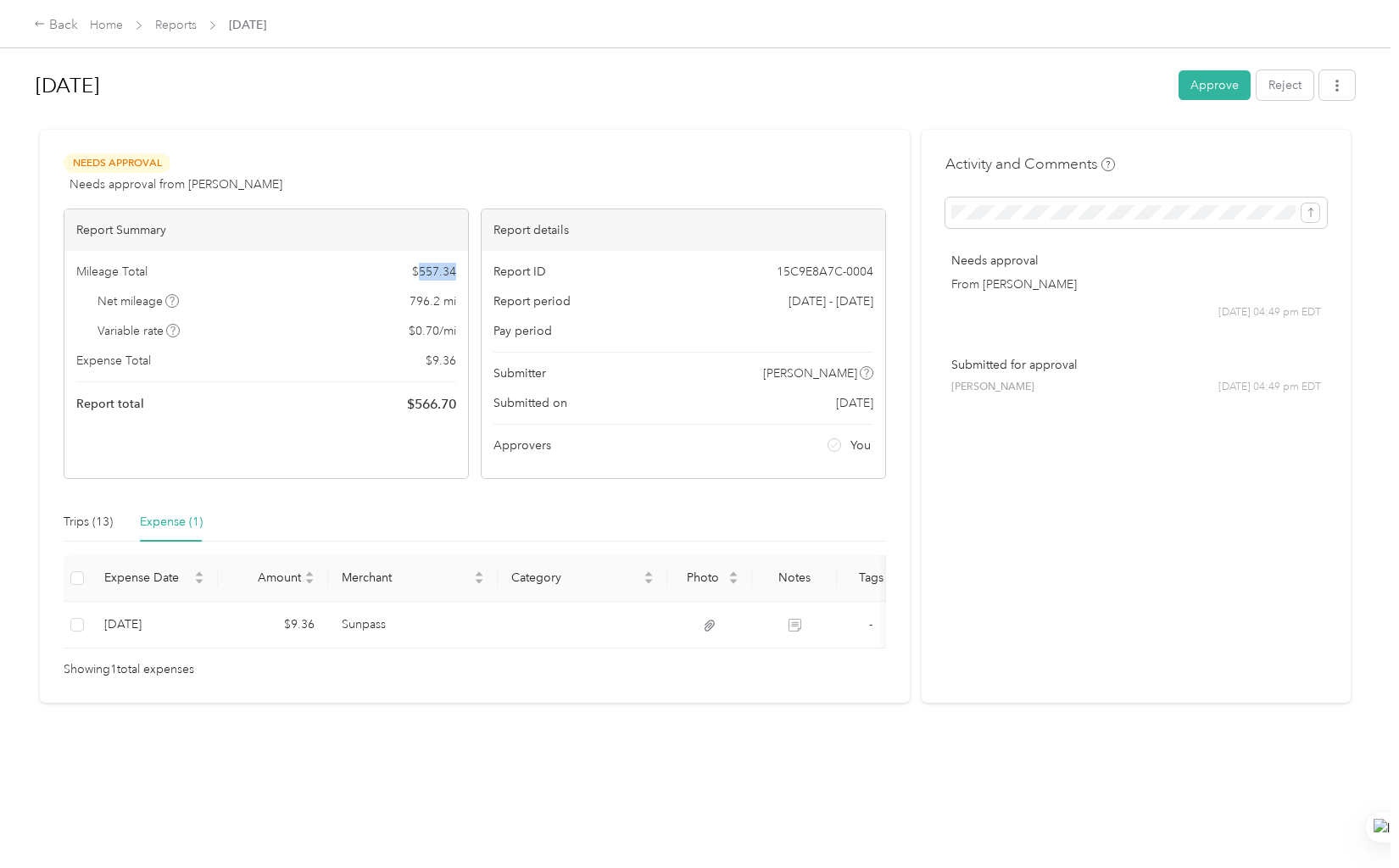
drag, startPoint x: 458, startPoint y: 275, endPoint x: 419, endPoint y: 272, distance: 39.1
click at [419, 272] on div "Mileage Total $ 557.34 Net mileage 796.2 mi Variable rate $ 0.70 / mi Expense T…" at bounding box center [266, 339] width 403 height 176
copy span "557.34"
drag, startPoint x: 455, startPoint y: 404, endPoint x: 407, endPoint y: 401, distance: 48.1
click at [407, 401] on div "Mileage Total $ 557.34 Net mileage 796.2 mi Variable rate $ 0.70 / mi Expense T…" at bounding box center [266, 339] width 403 height 176
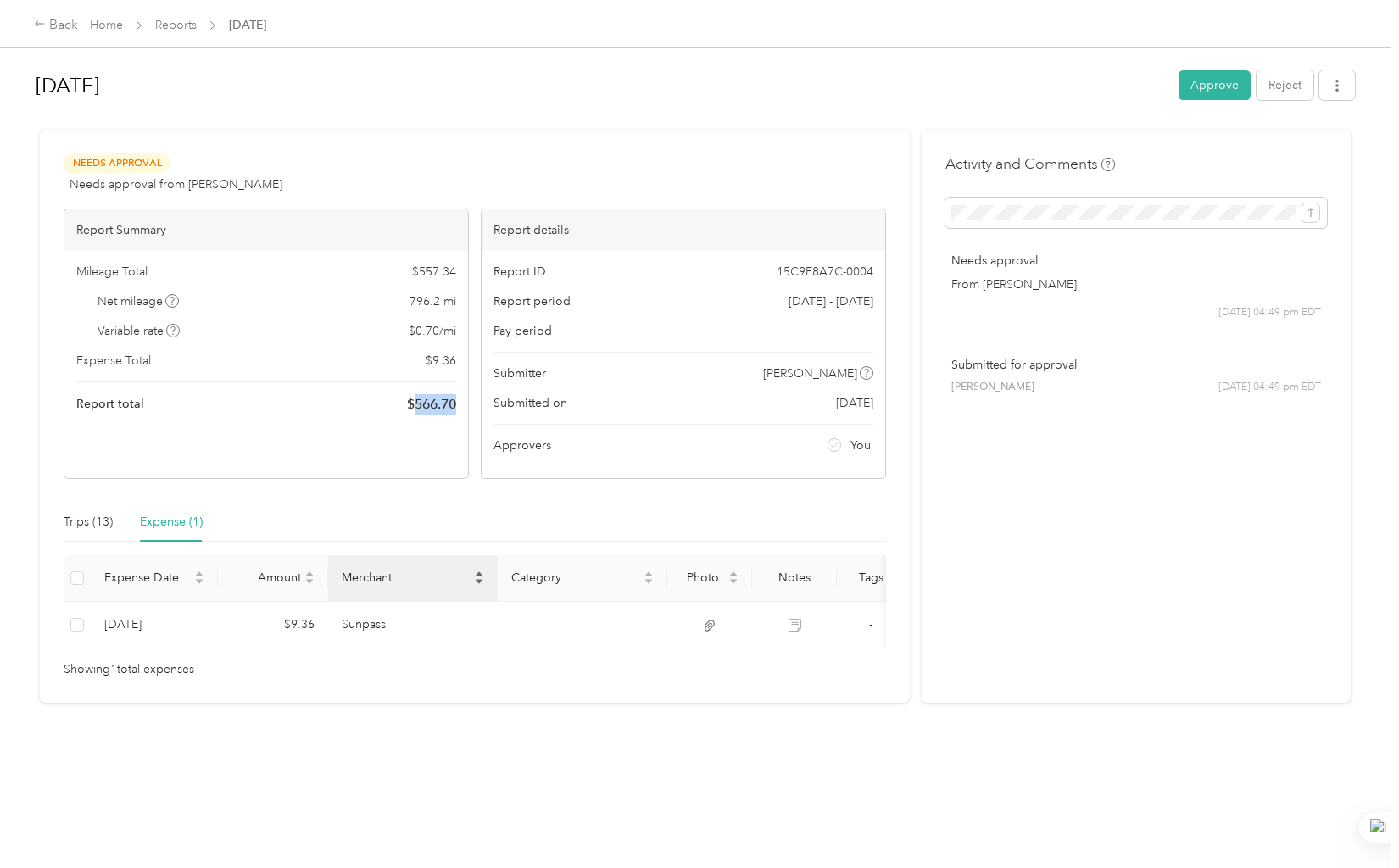
copy span "566.70"
click at [350, 395] on div "Report total $ 566.70" at bounding box center [266, 404] width 380 height 20
drag, startPoint x: 457, startPoint y: 363, endPoint x: 431, endPoint y: 362, distance: 26.0
click at [431, 362] on div "Mileage Total $ 557.34 Net mileage 796.2 mi Variable rate $ 0.70 / mi Expense T…" at bounding box center [266, 339] width 403 height 176
copy span "9.36"
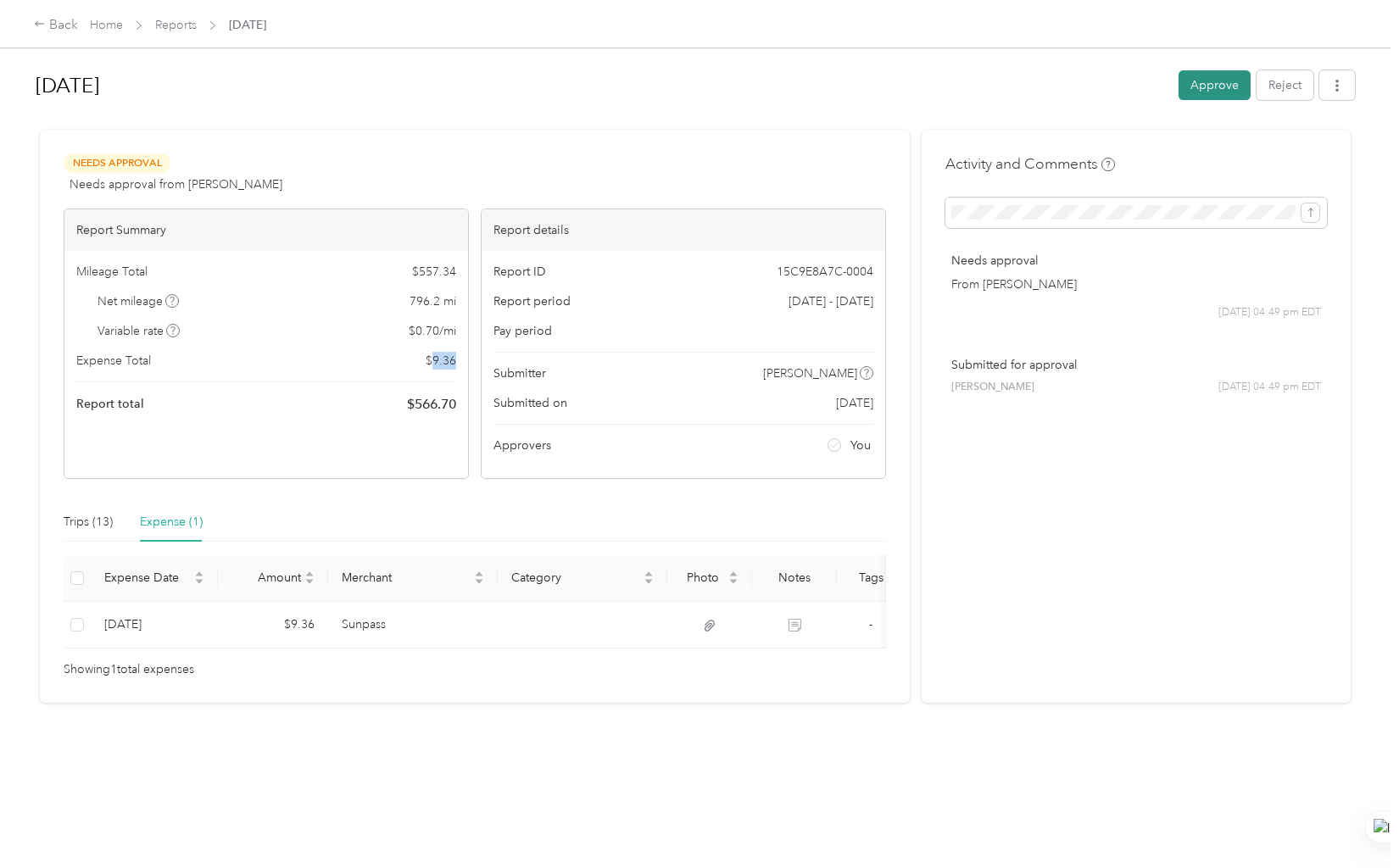
click at [1216, 86] on button "Approve" at bounding box center [1214, 85] width 73 height 30
drag, startPoint x: 1191, startPoint y: 580, endPoint x: 1345, endPoint y: 638, distance: 164.6
click at [1266, 653] on div "Activity and Comments Needs approval From [PERSON_NAME] [DATE] 04:49 pm EDT Sub…" at bounding box center [1136, 416] width 429 height 573
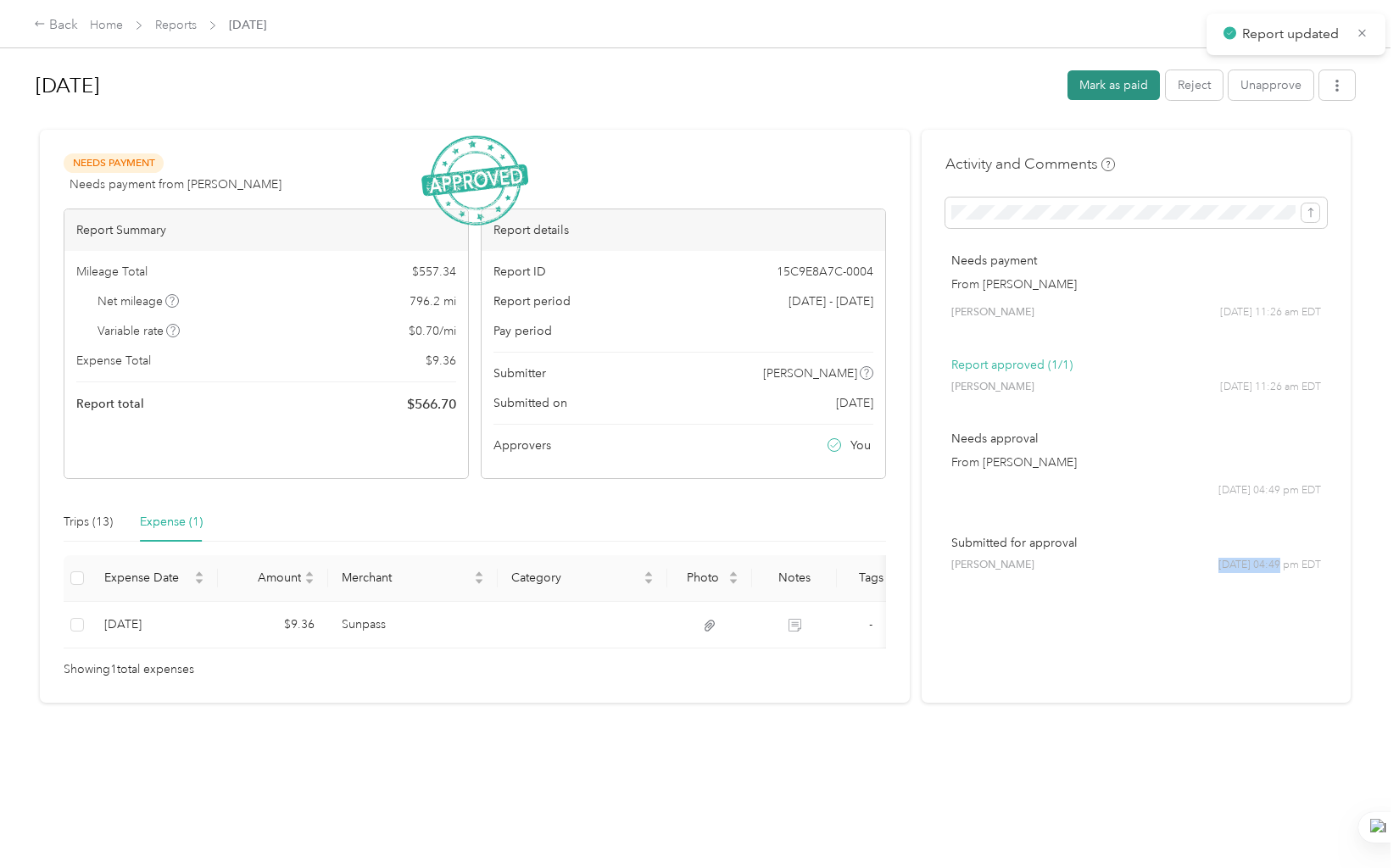
click at [1094, 72] on button "Mark as paid" at bounding box center [1114, 85] width 93 height 30
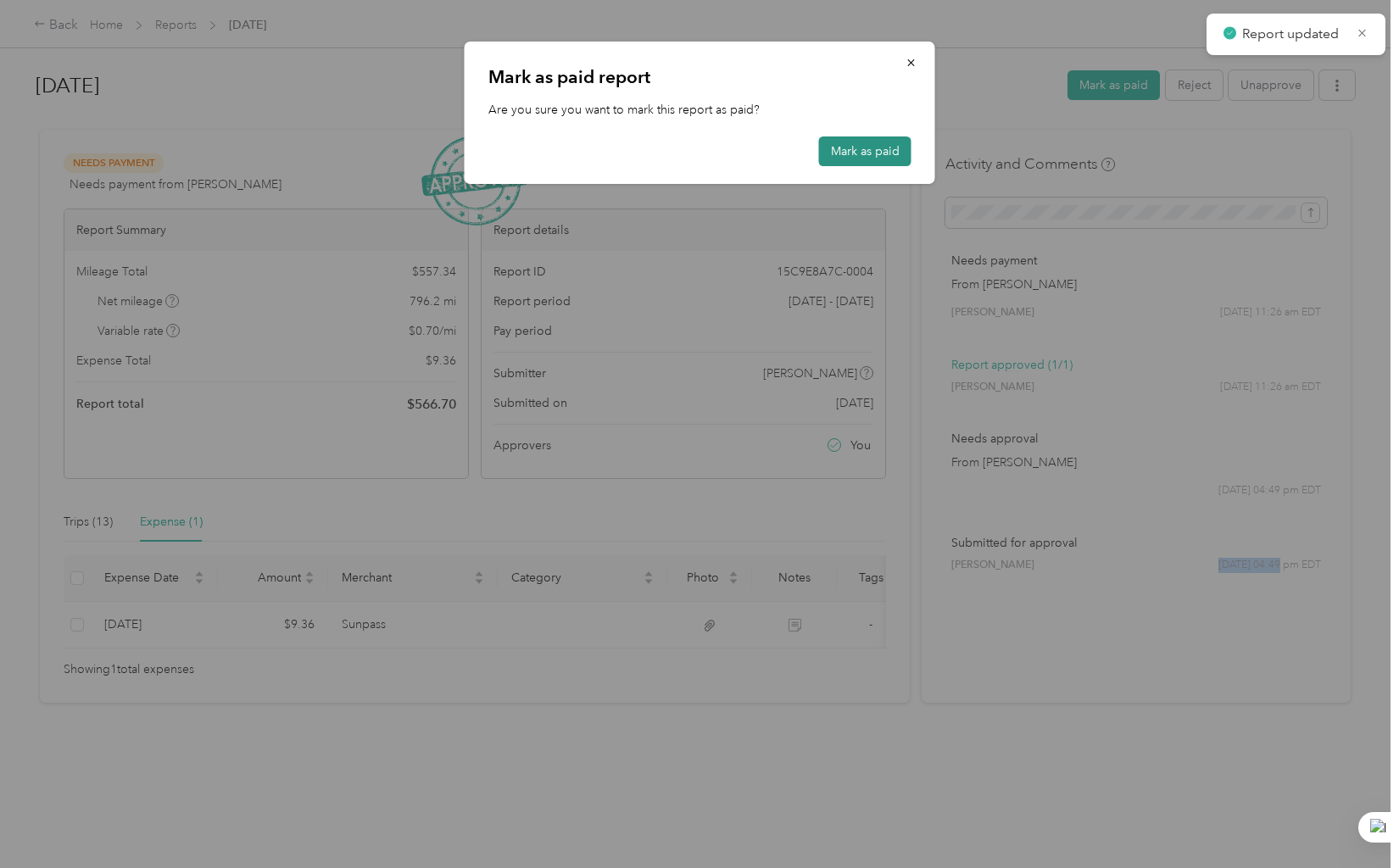
click at [849, 145] on button "Mark as paid" at bounding box center [865, 151] width 93 height 30
